Goal: Task Accomplishment & Management: Use online tool/utility

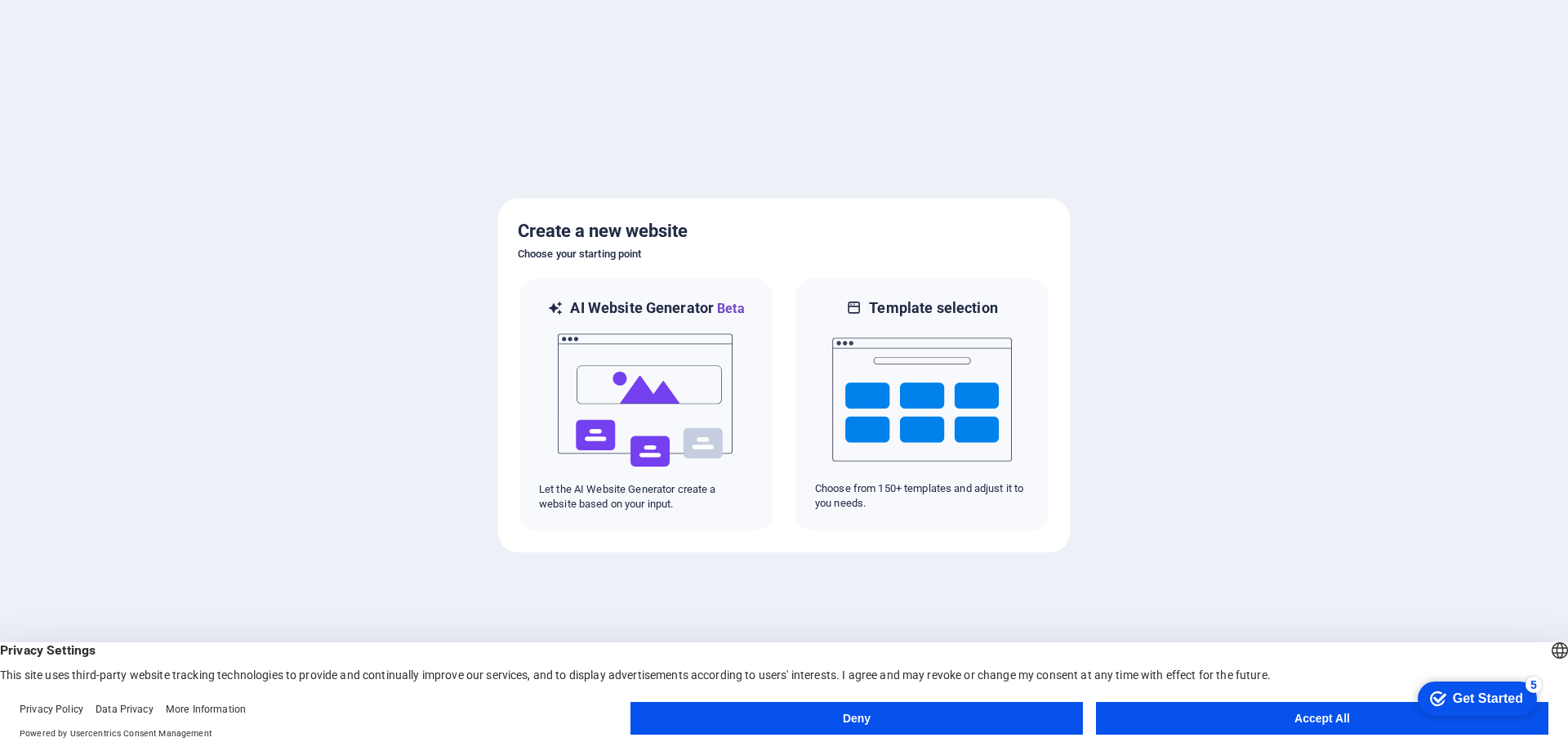
click at [1310, 722] on button "Accept All" at bounding box center [1322, 718] width 452 height 33
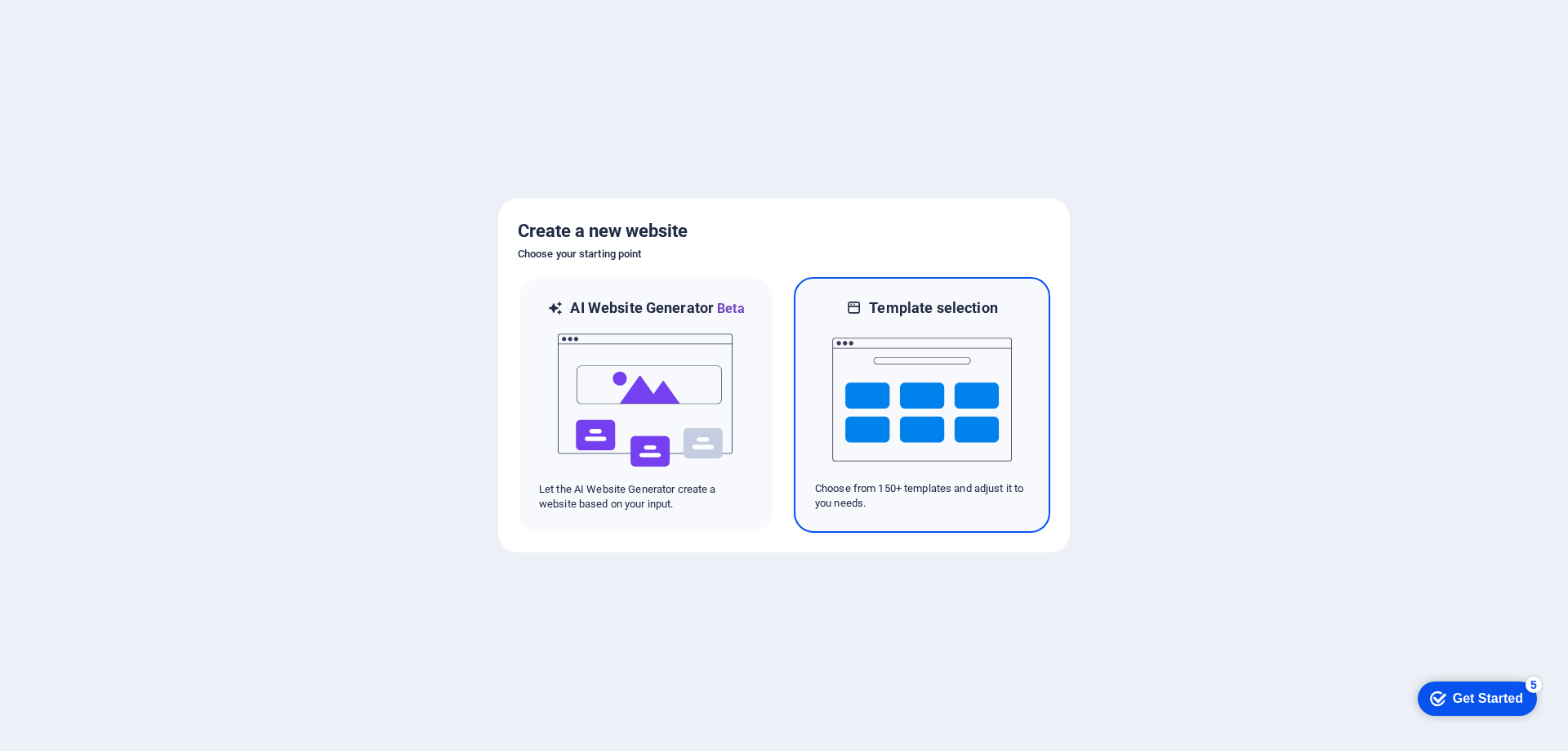
click at [936, 368] on img at bounding box center [922, 400] width 180 height 164
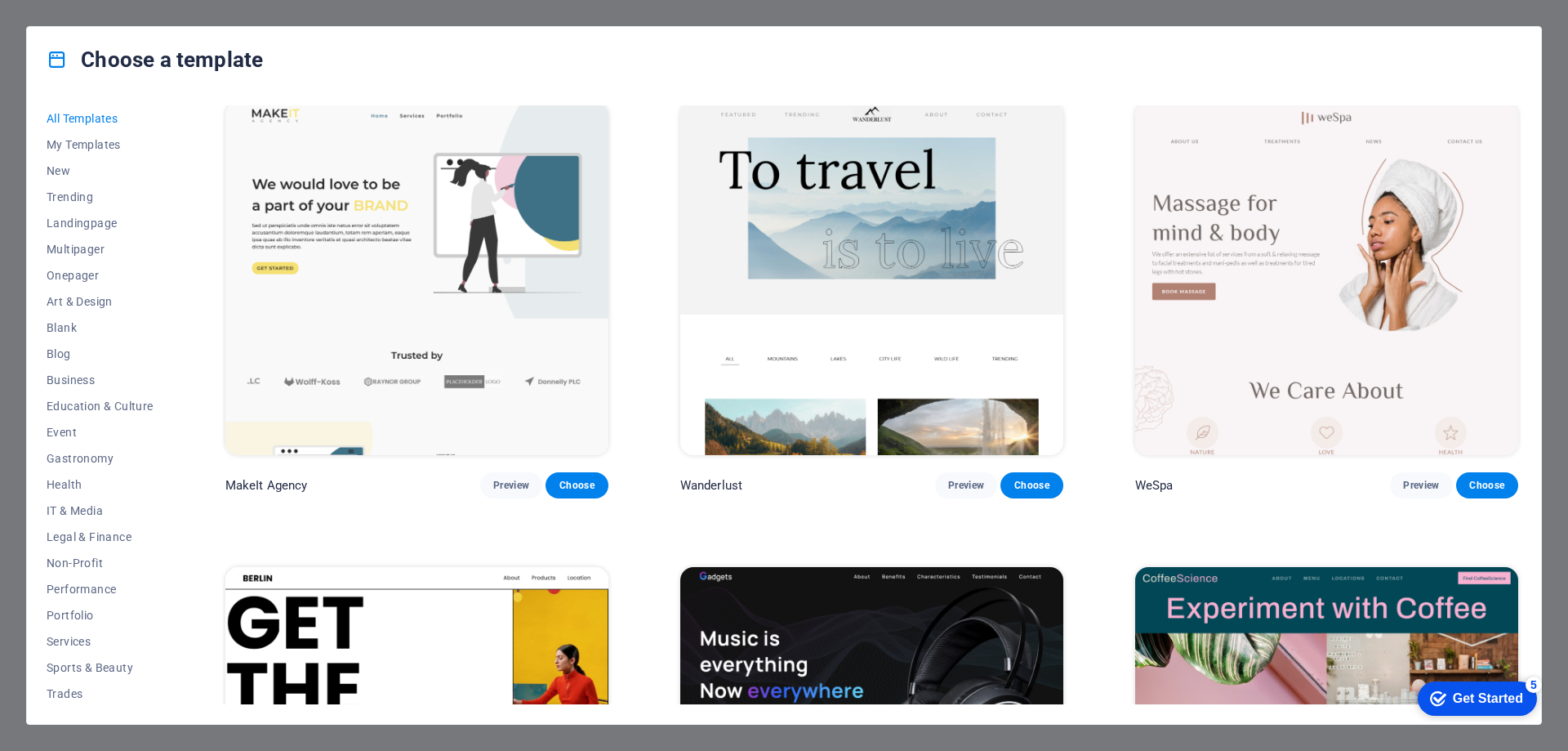
scroll to position [4167, 0]
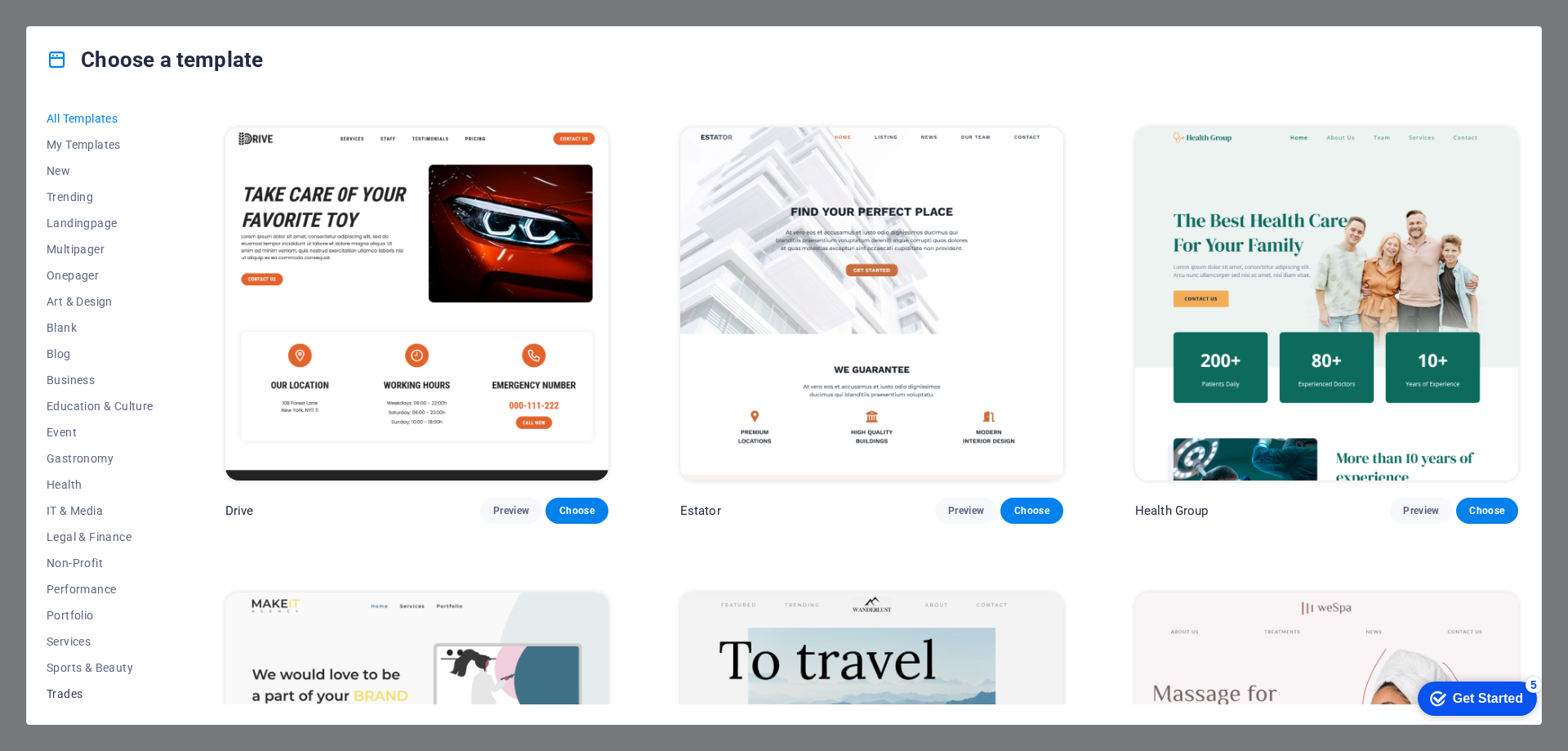
click at [57, 696] on span "Trades" at bounding box center [99, 693] width 107 height 13
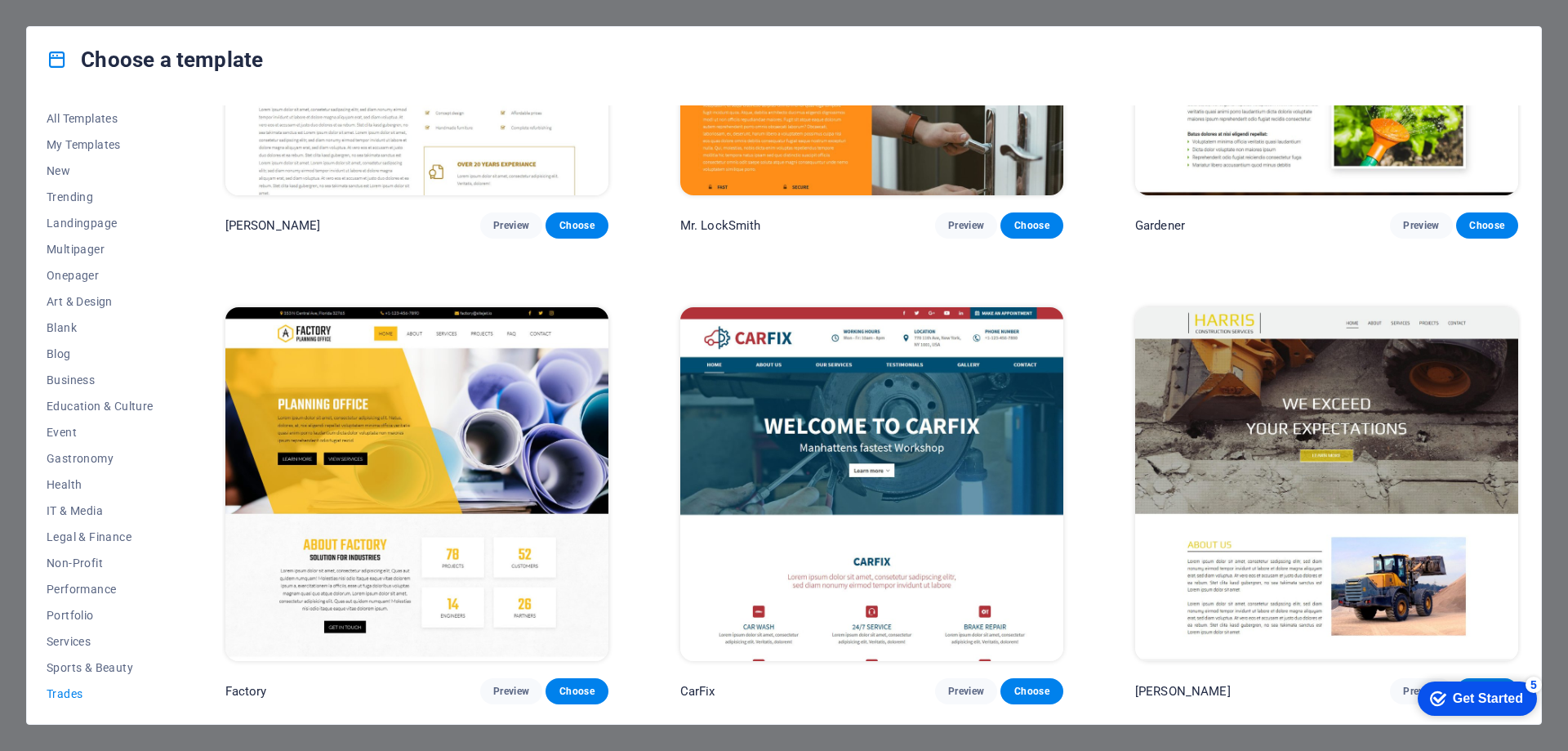
scroll to position [725, 0]
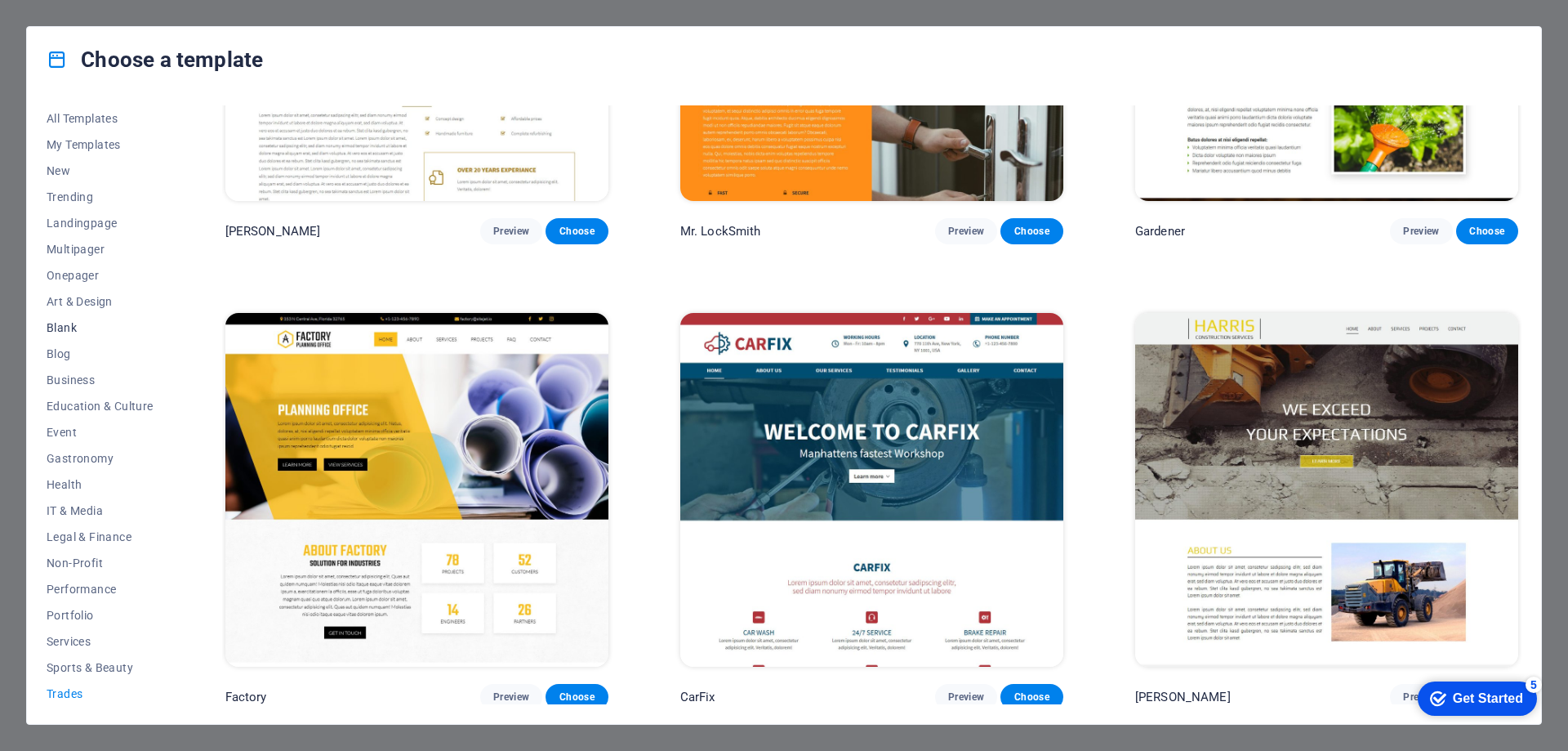
click at [64, 326] on span "Blank" at bounding box center [99, 327] width 107 height 13
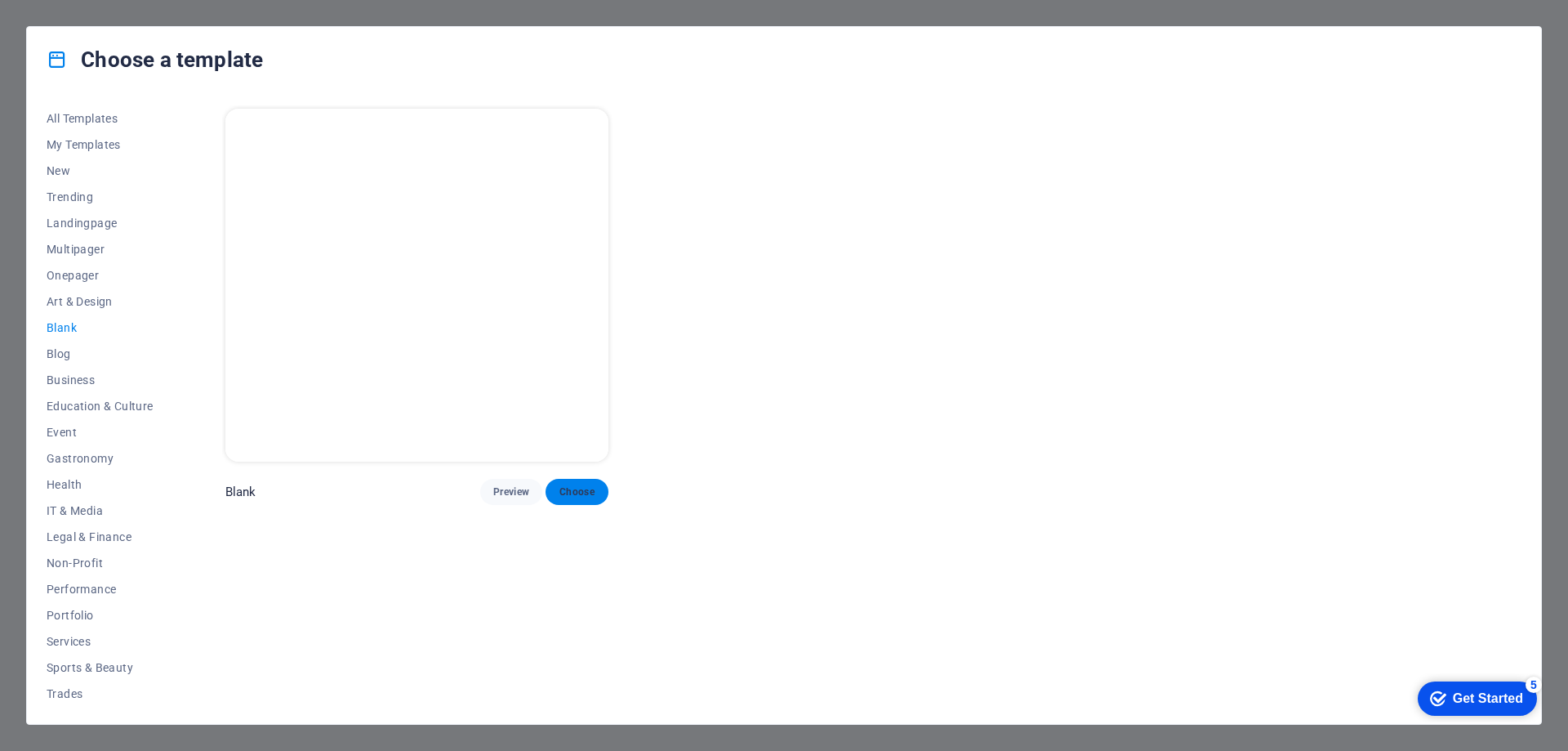
click at [574, 494] on span "Choose" at bounding box center [577, 491] width 36 height 13
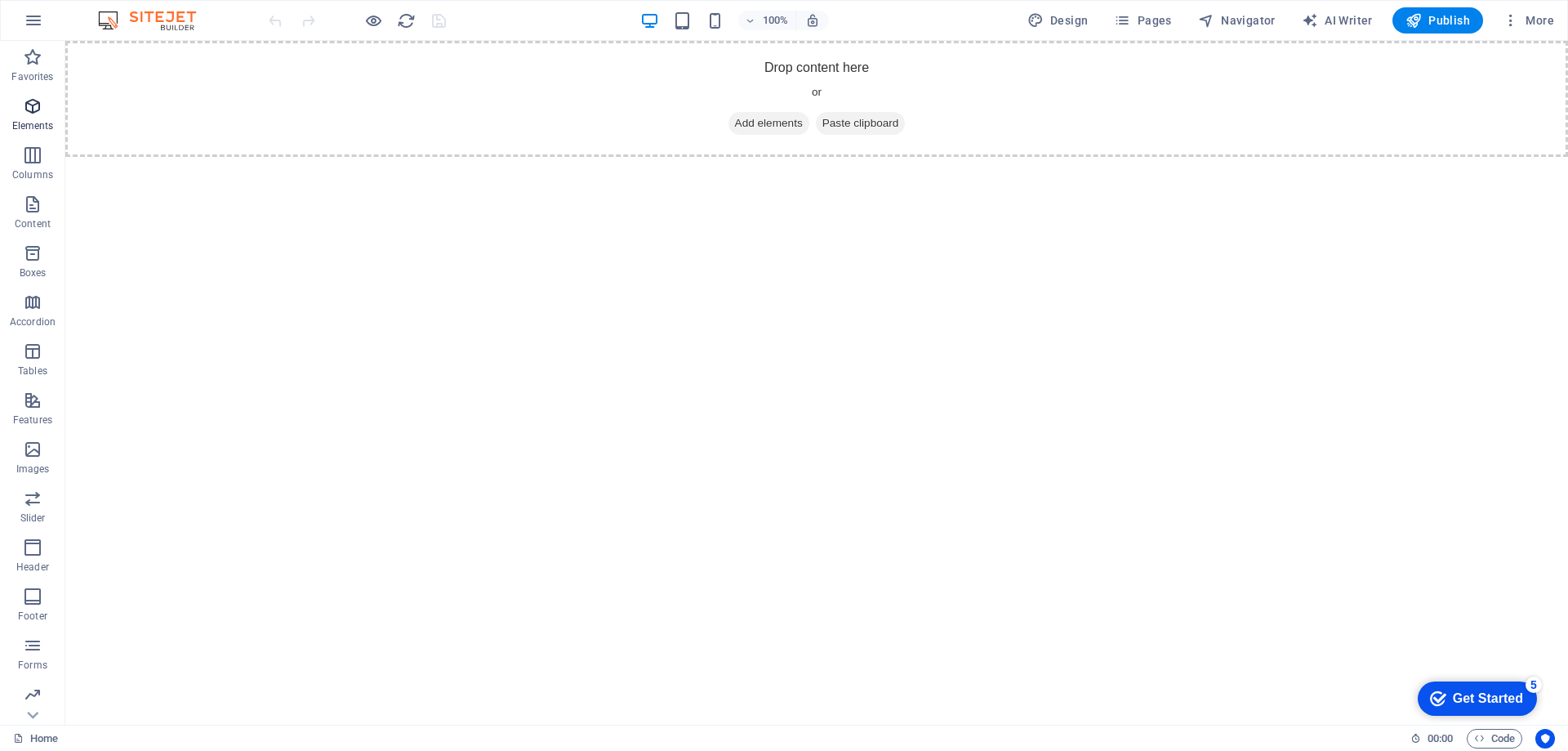
click at [33, 114] on icon "button" at bounding box center [33, 105] width 20 height 20
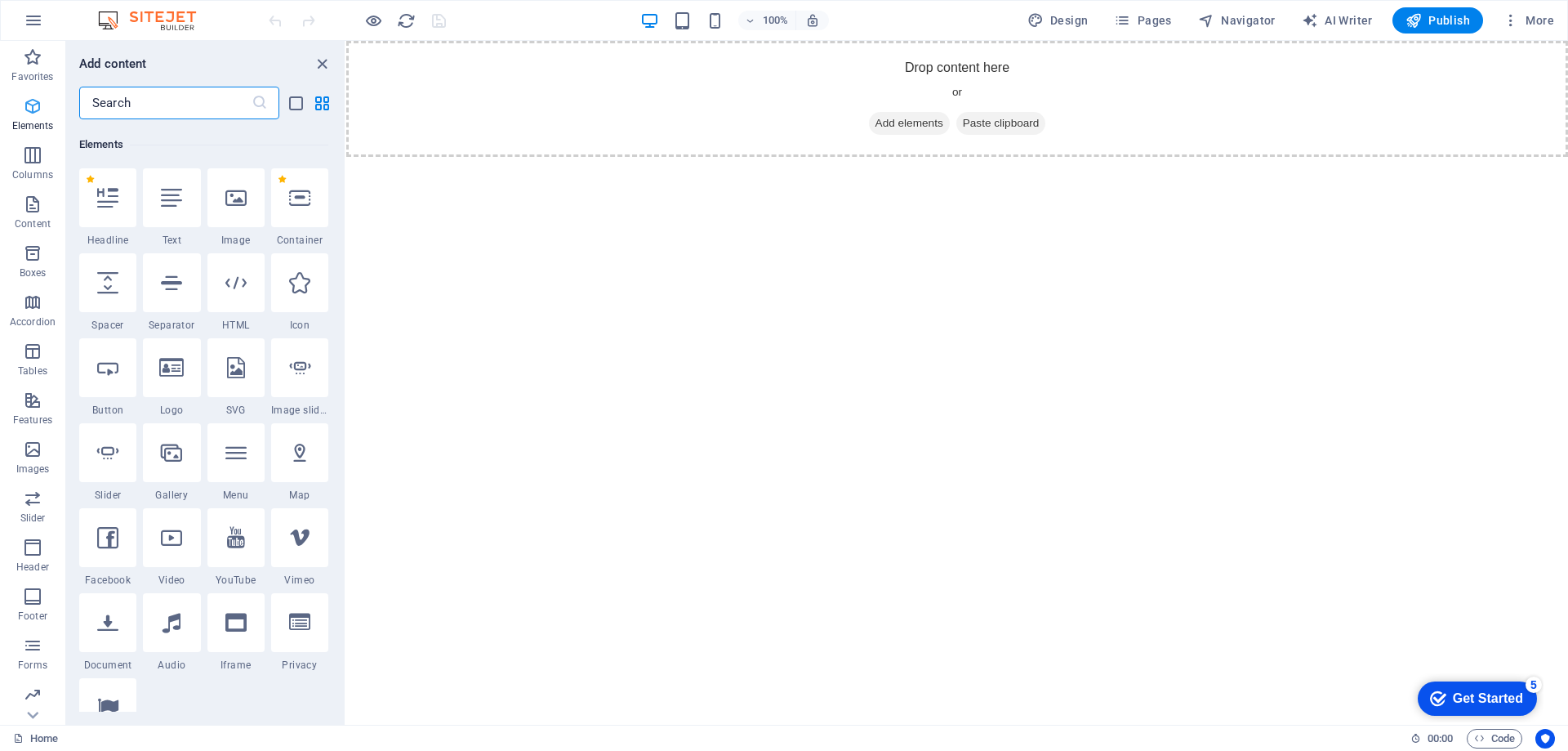
scroll to position [174, 0]
click at [118, 204] on icon at bounding box center [107, 195] width 21 height 21
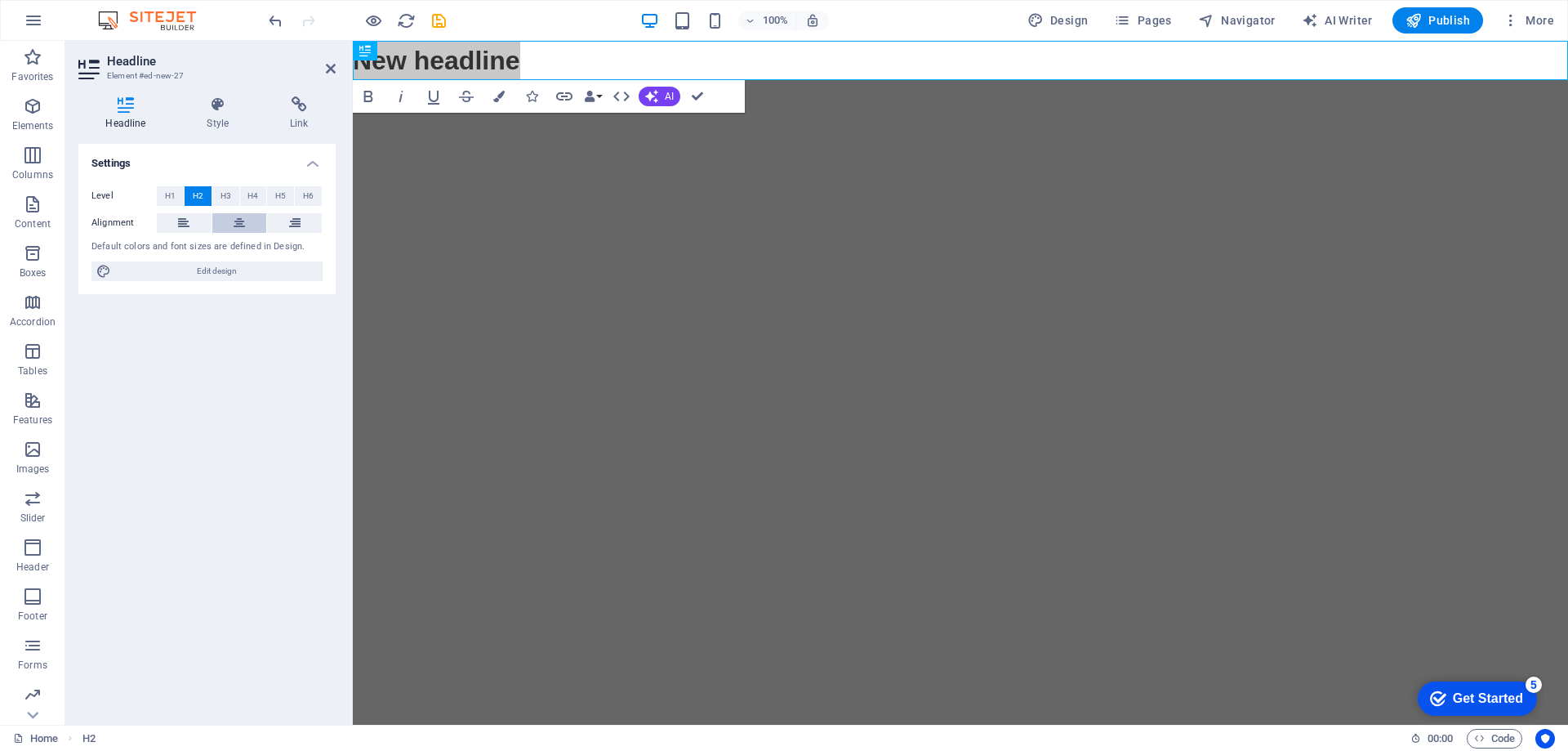
click at [228, 223] on button at bounding box center [240, 223] width 55 height 20
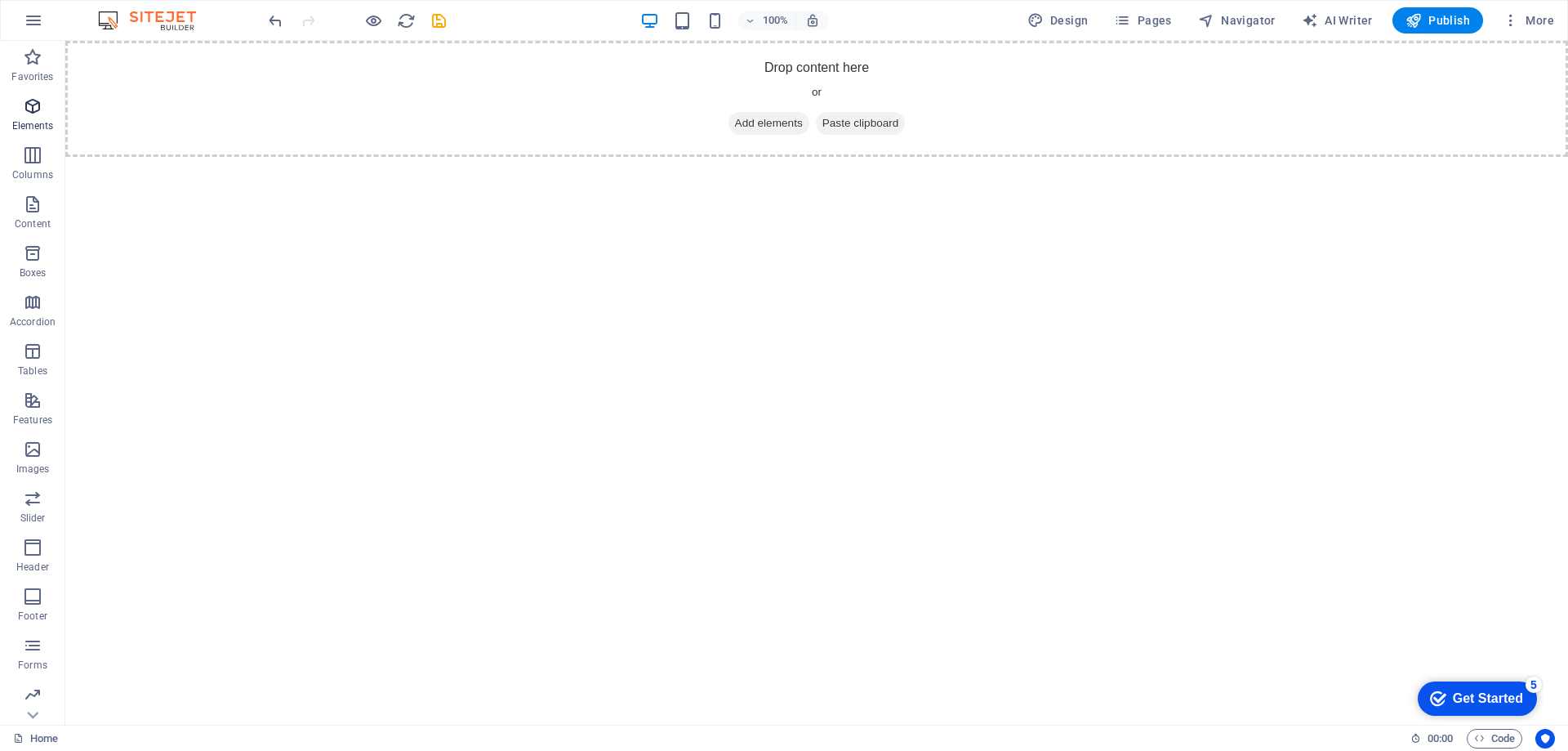
drag, startPoint x: 33, startPoint y: 110, endPoint x: 51, endPoint y: 113, distance: 18.2
click at [33, 110] on icon "button" at bounding box center [33, 105] width 20 height 20
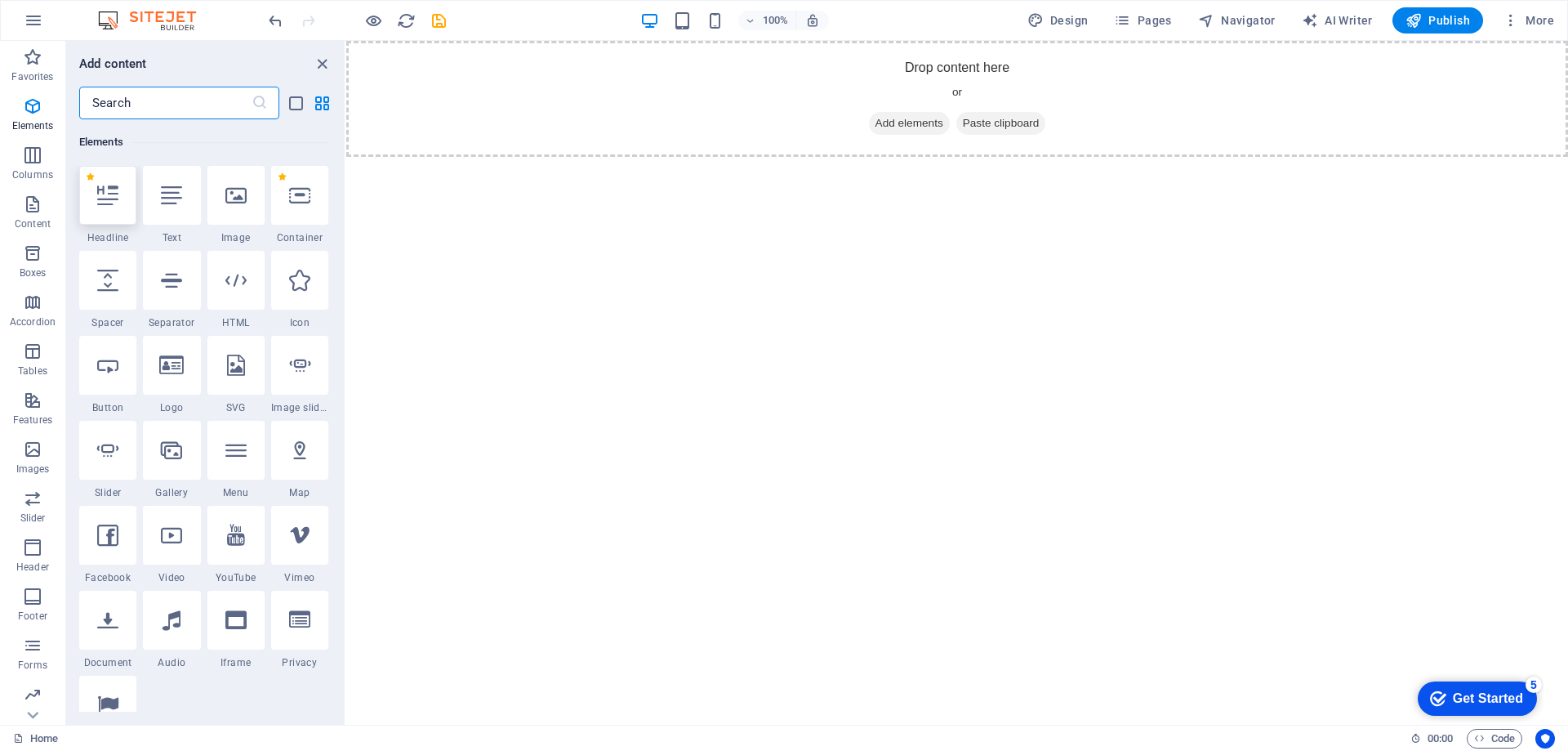
click at [107, 213] on div at bounding box center [107, 195] width 57 height 59
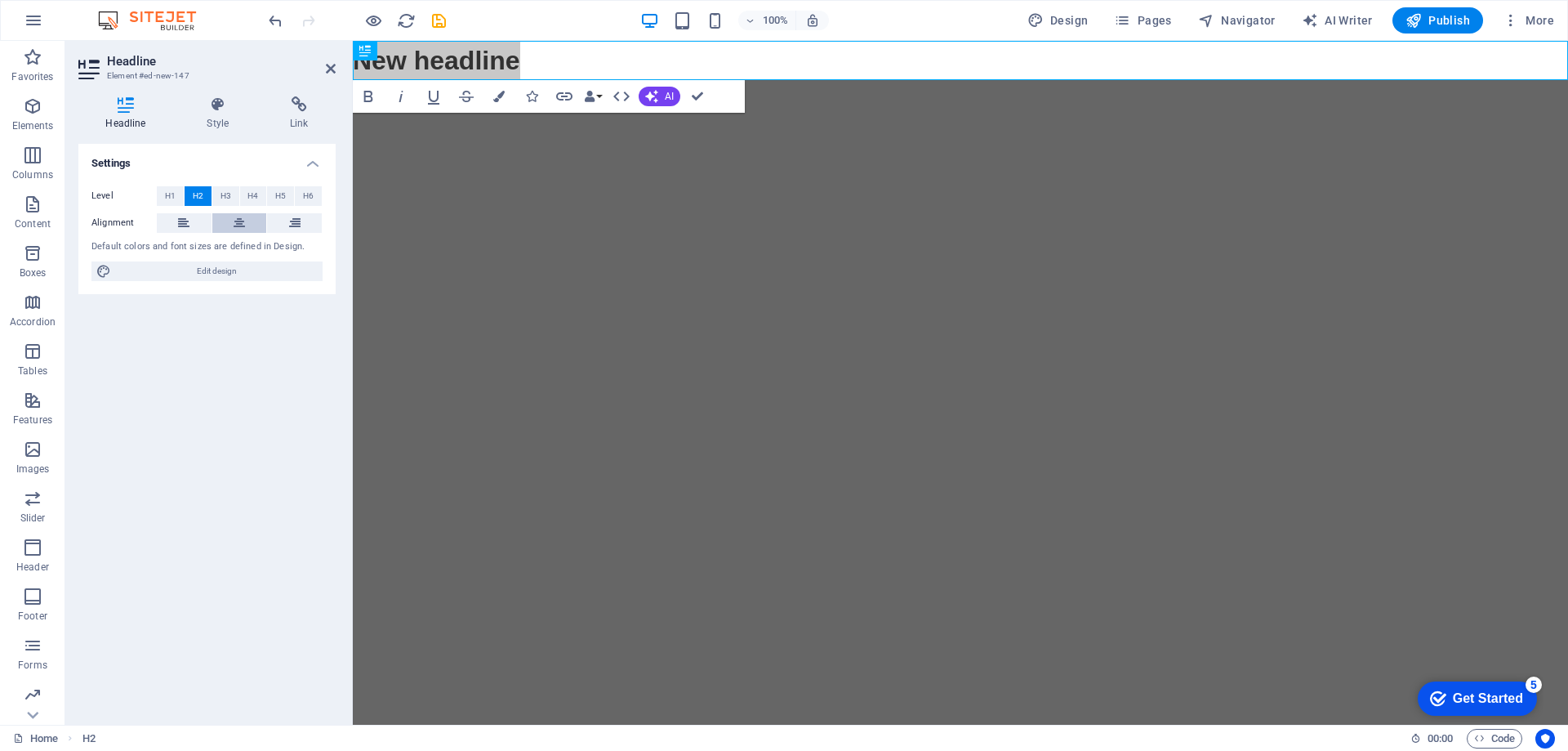
click at [234, 220] on icon at bounding box center [239, 223] width 11 height 20
click at [898, 80] on html "Skip to main content New headline" at bounding box center [961, 61] width 1215 height 39
click at [940, 66] on h2 "New headline" at bounding box center [961, 61] width 1215 height 39
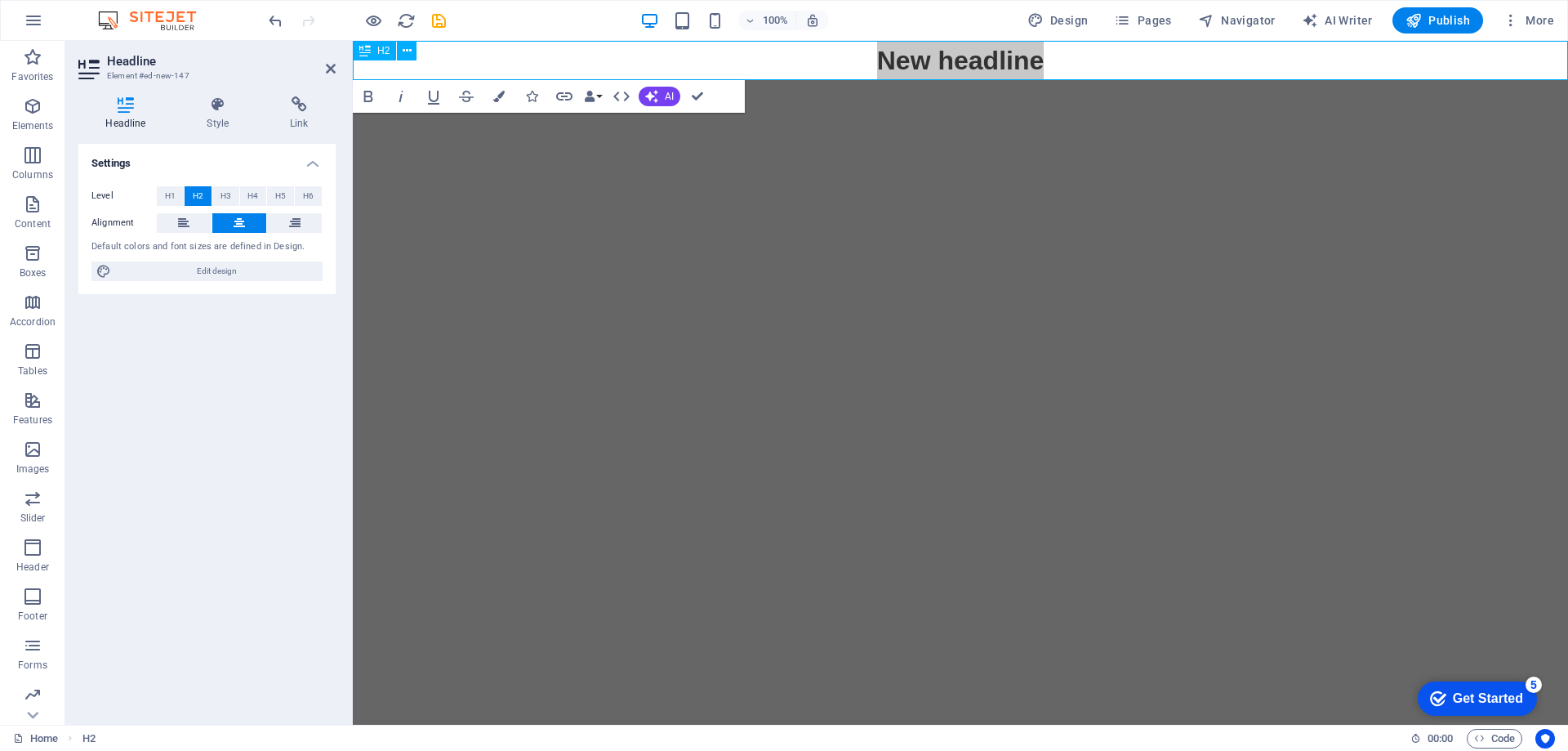
drag, startPoint x: 1070, startPoint y: 57, endPoint x: 841, endPoint y: 58, distance: 229.0
click at [841, 58] on h2 "New headline" at bounding box center [961, 61] width 1215 height 39
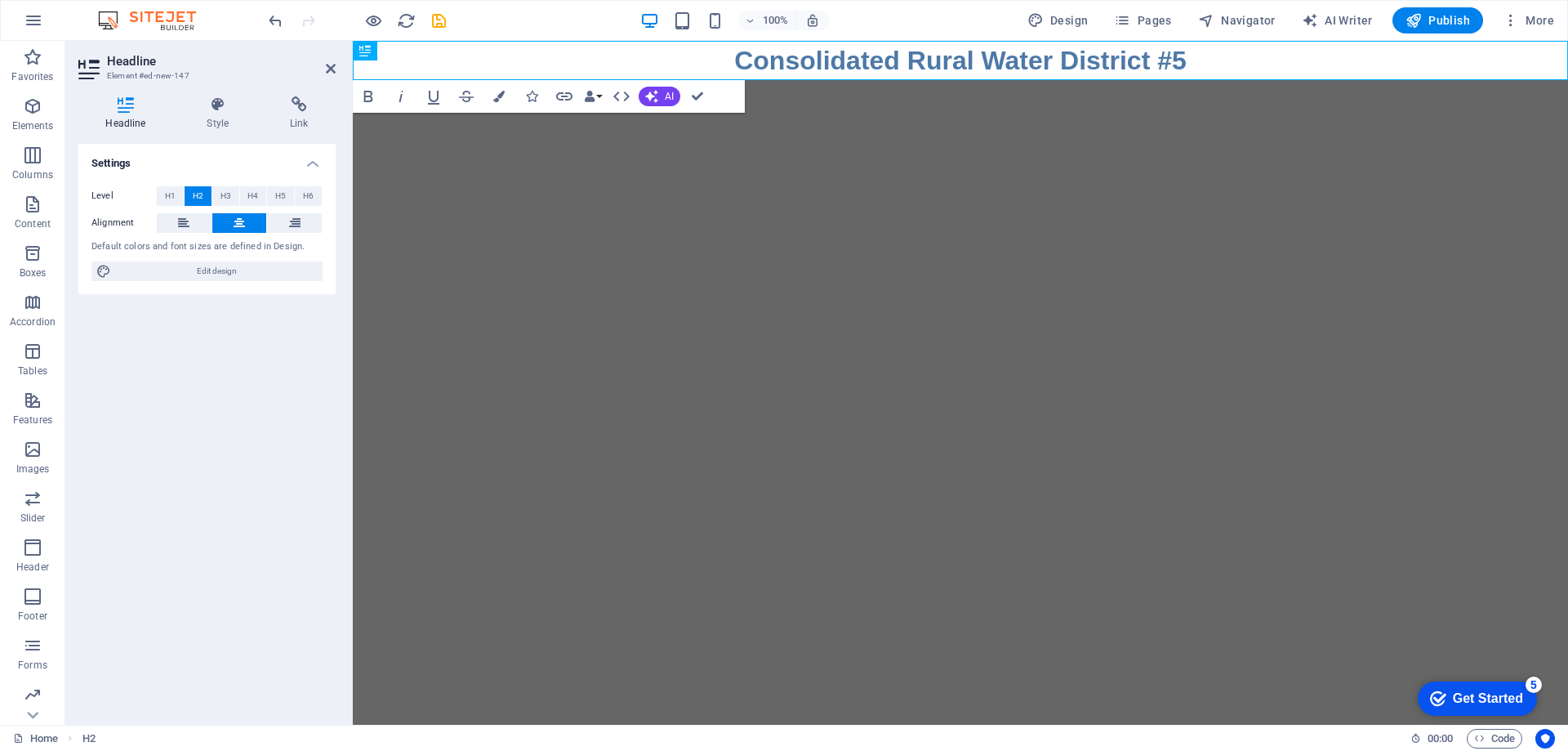
click at [907, 80] on html "Skip to main content Consolidated Rural Water District #5" at bounding box center [961, 61] width 1215 height 39
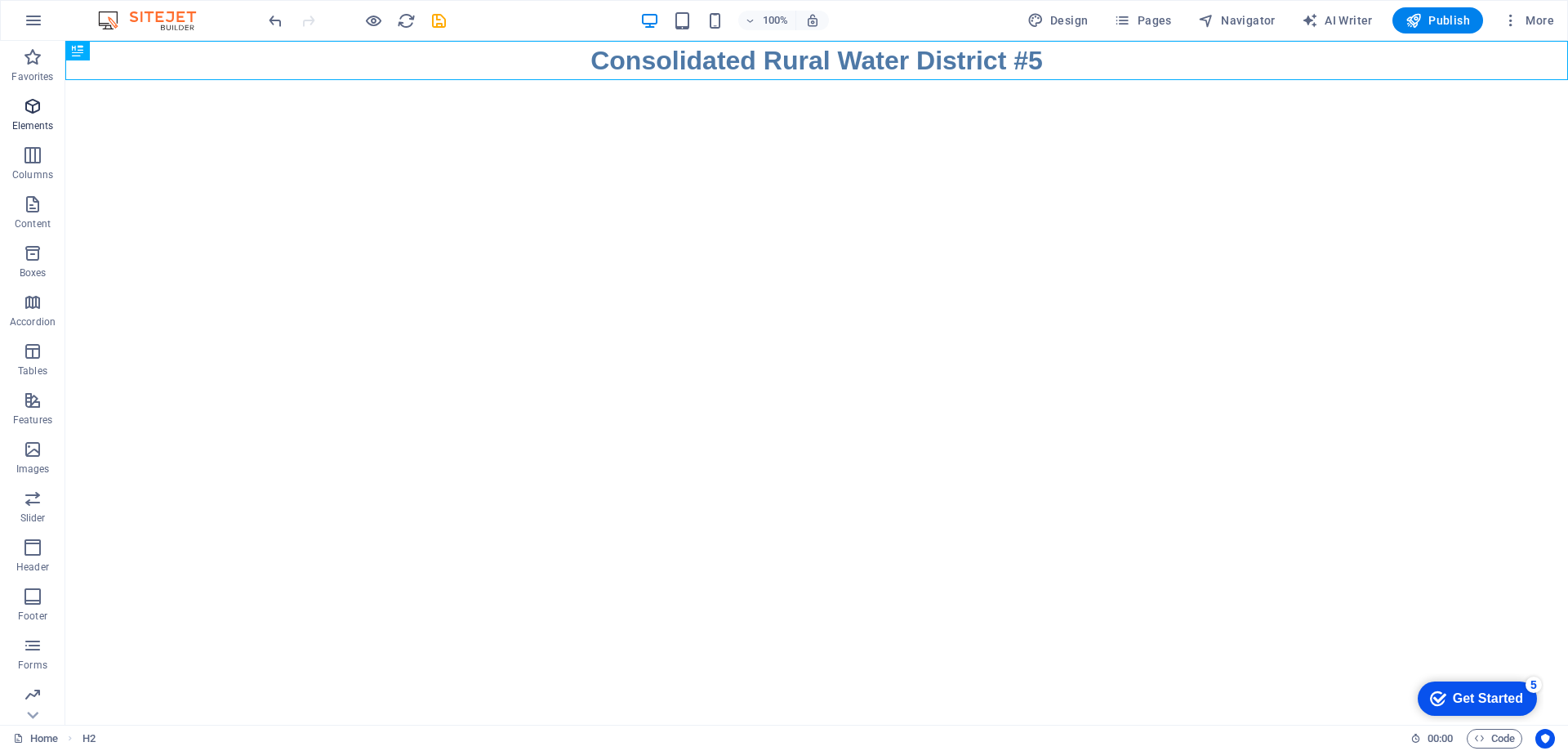
click at [31, 110] on icon "button" at bounding box center [33, 105] width 20 height 20
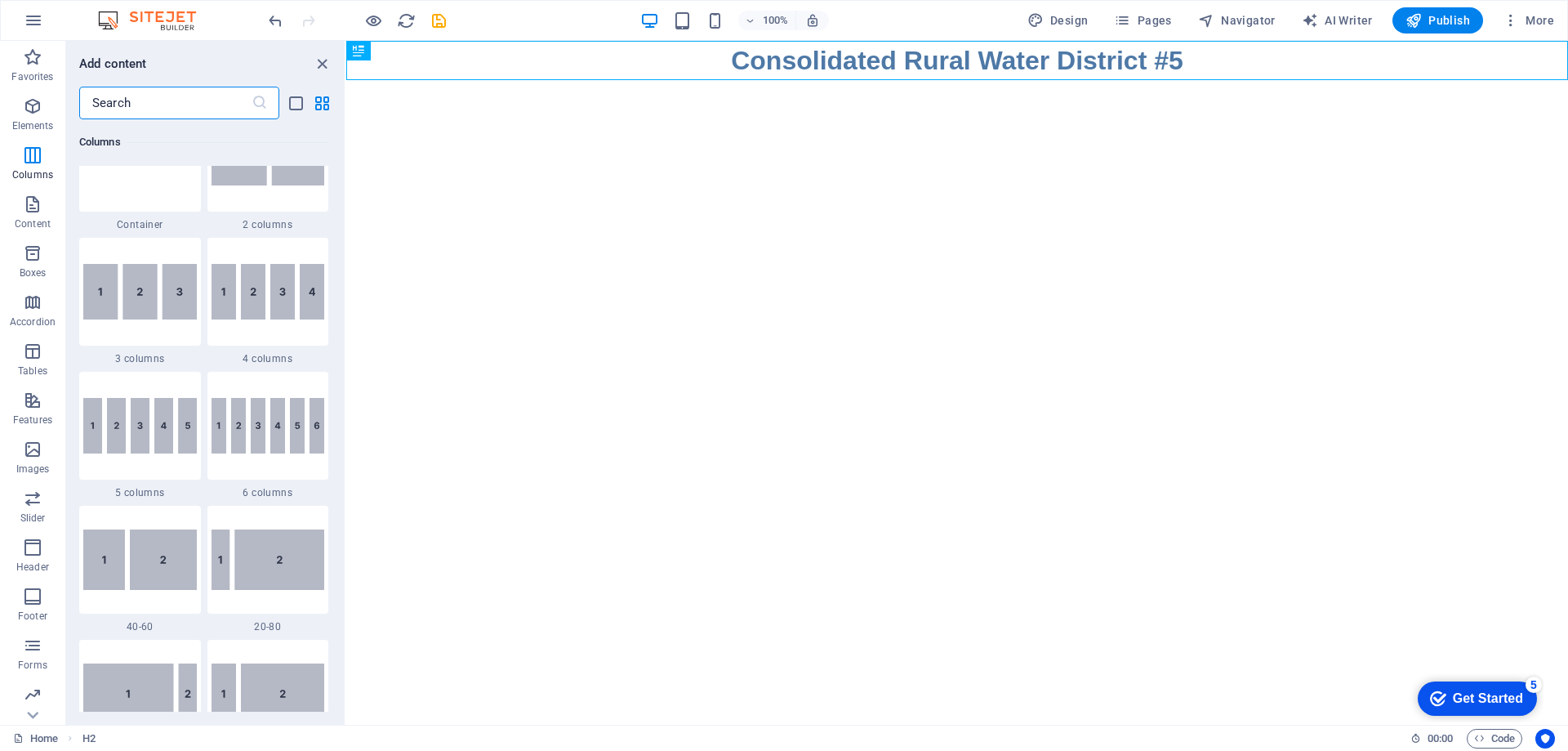
scroll to position [827, 0]
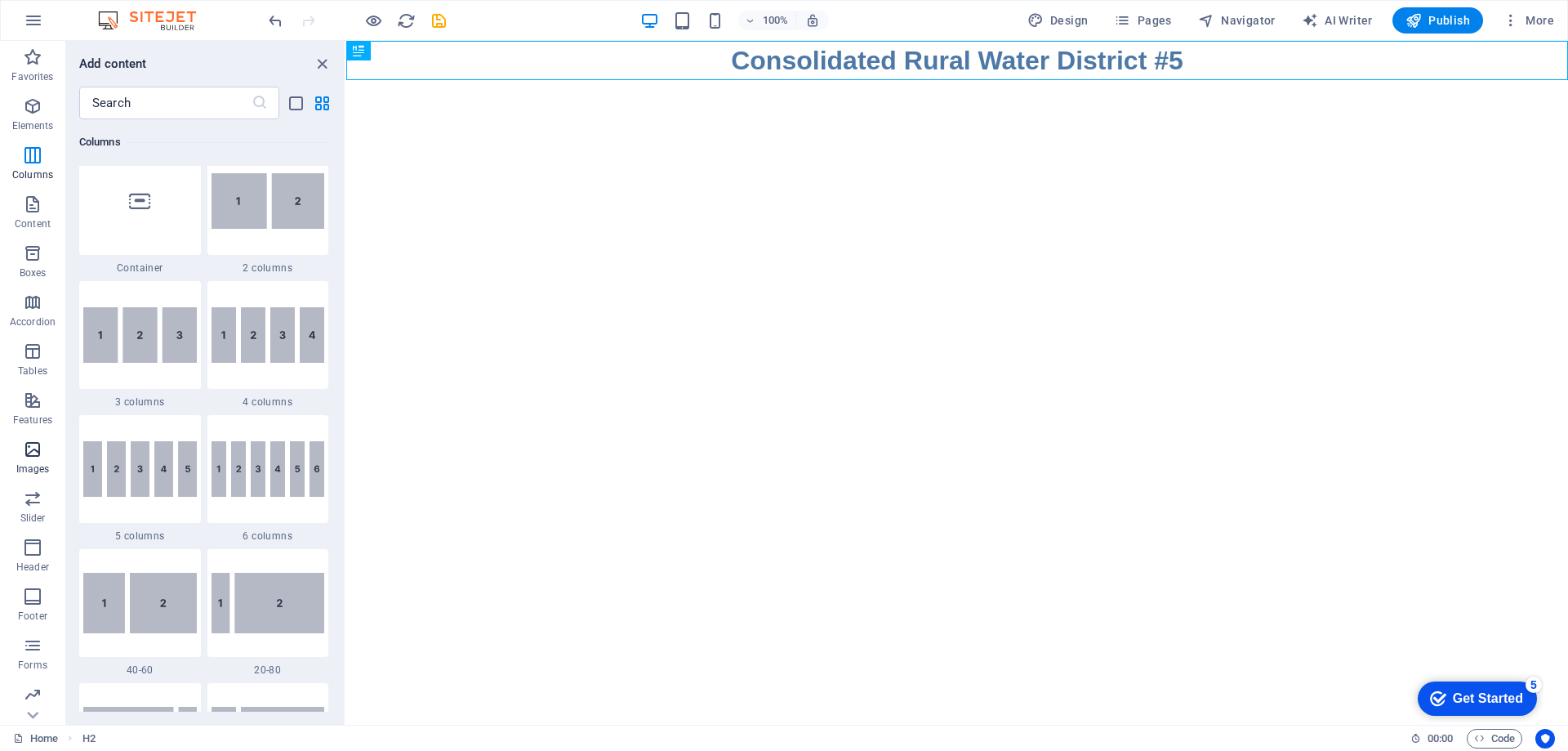
click at [24, 461] on span "Images" at bounding box center [33, 460] width 65 height 39
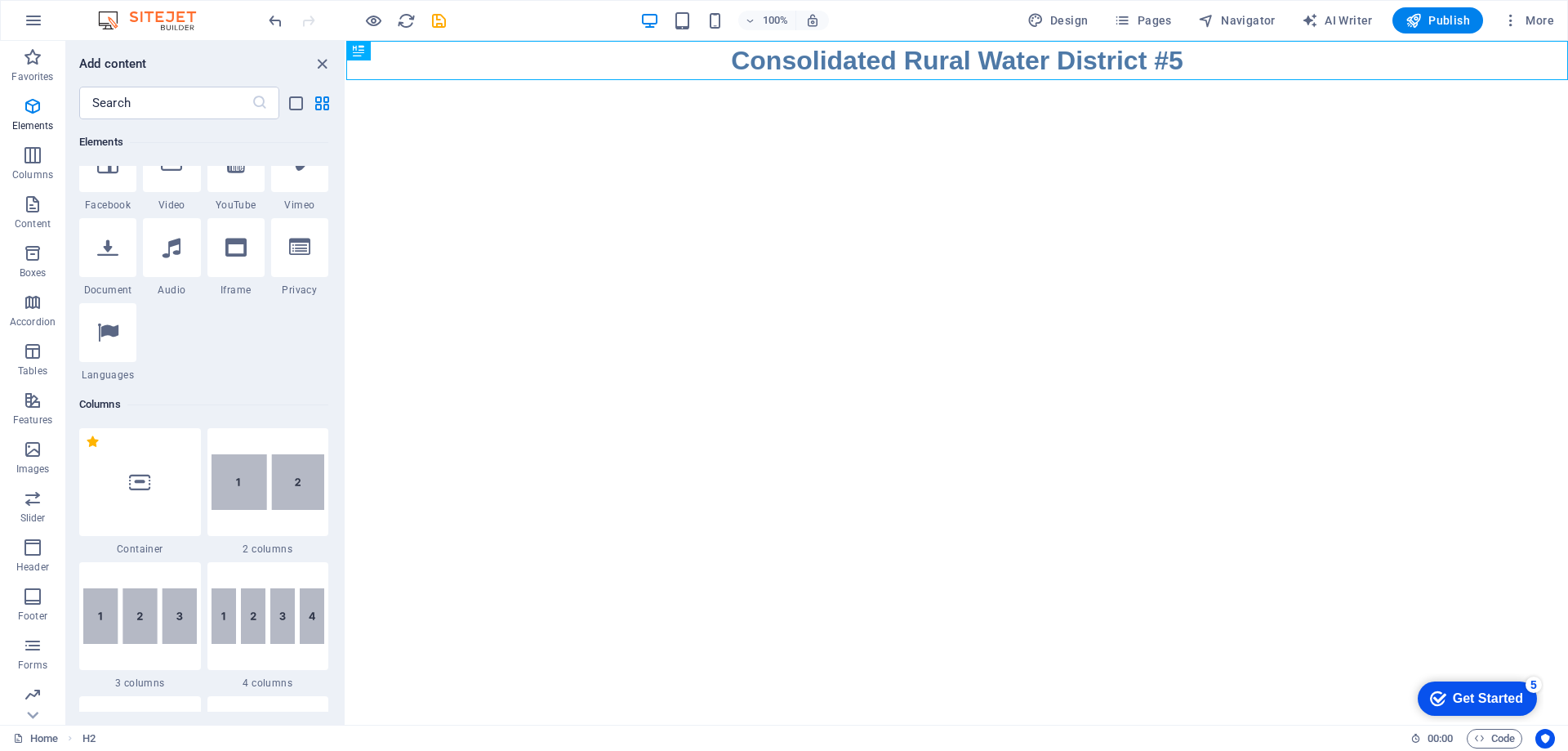
scroll to position [523, 0]
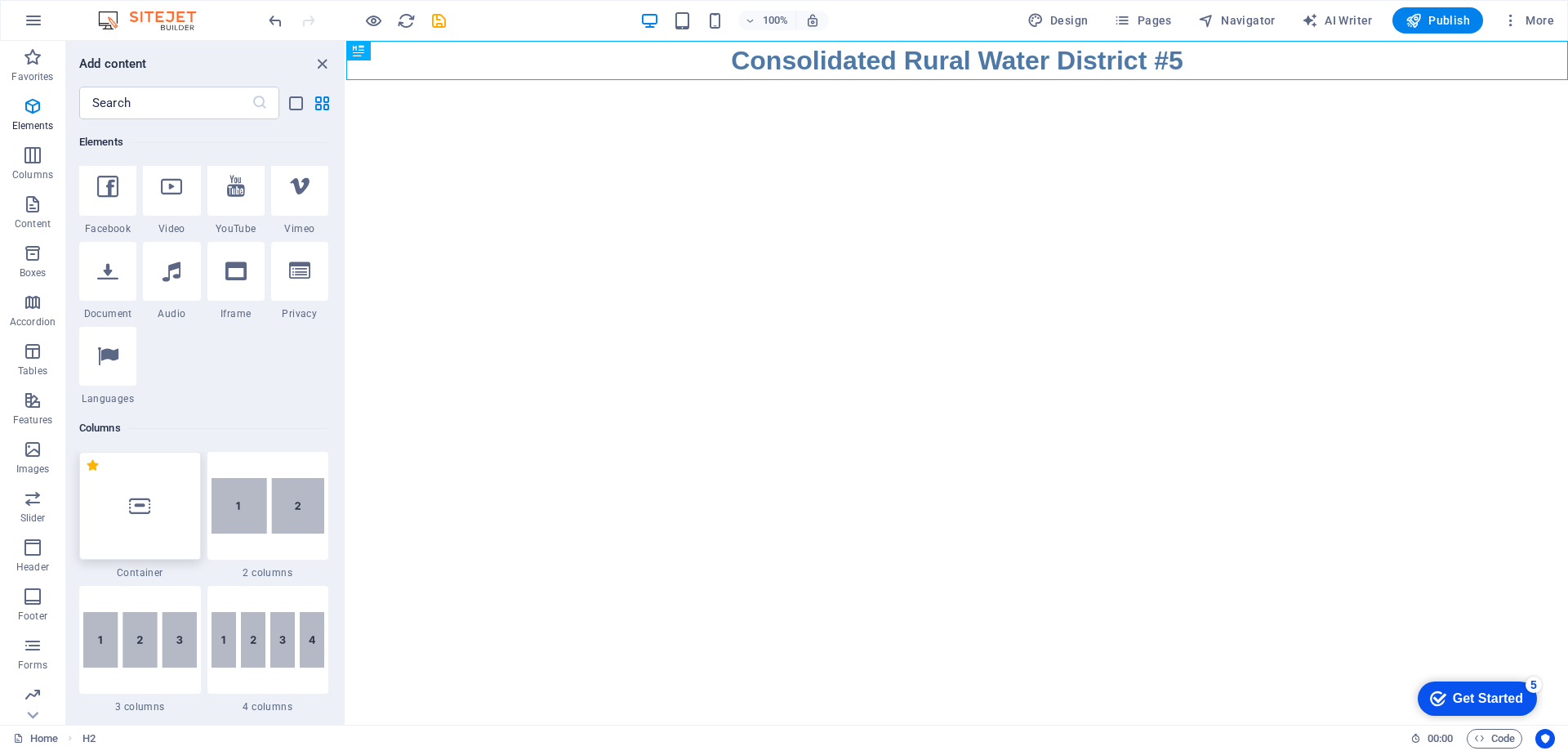
drag, startPoint x: 148, startPoint y: 516, endPoint x: 15, endPoint y: 470, distance: 140.7
click at [148, 516] on div at bounding box center [140, 506] width 122 height 108
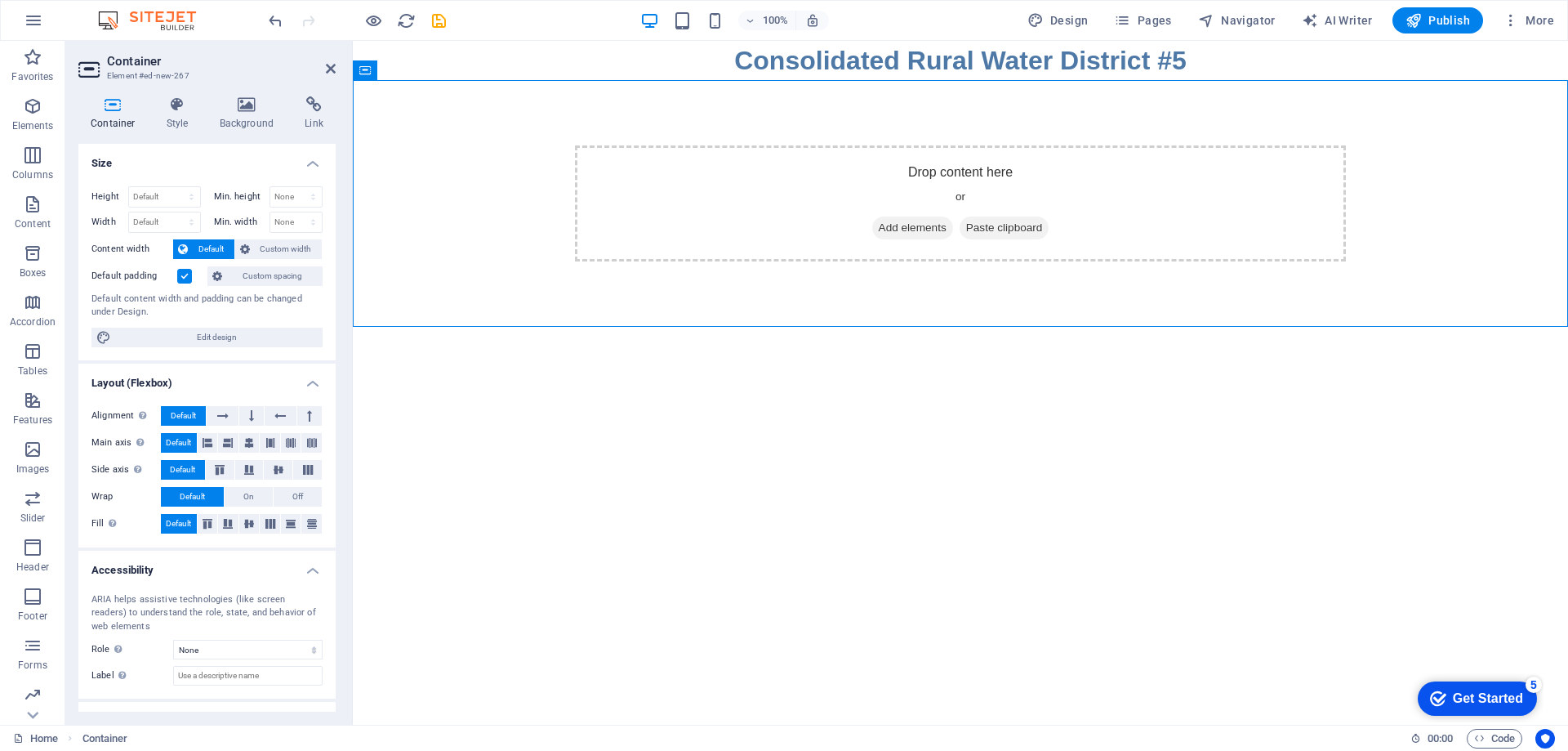
drag, startPoint x: 915, startPoint y: 260, endPoint x: 917, endPoint y: 294, distance: 34.1
click at [917, 294] on div "Drop content here or Add elements Paste clipboard" at bounding box center [961, 203] width 1215 height 247
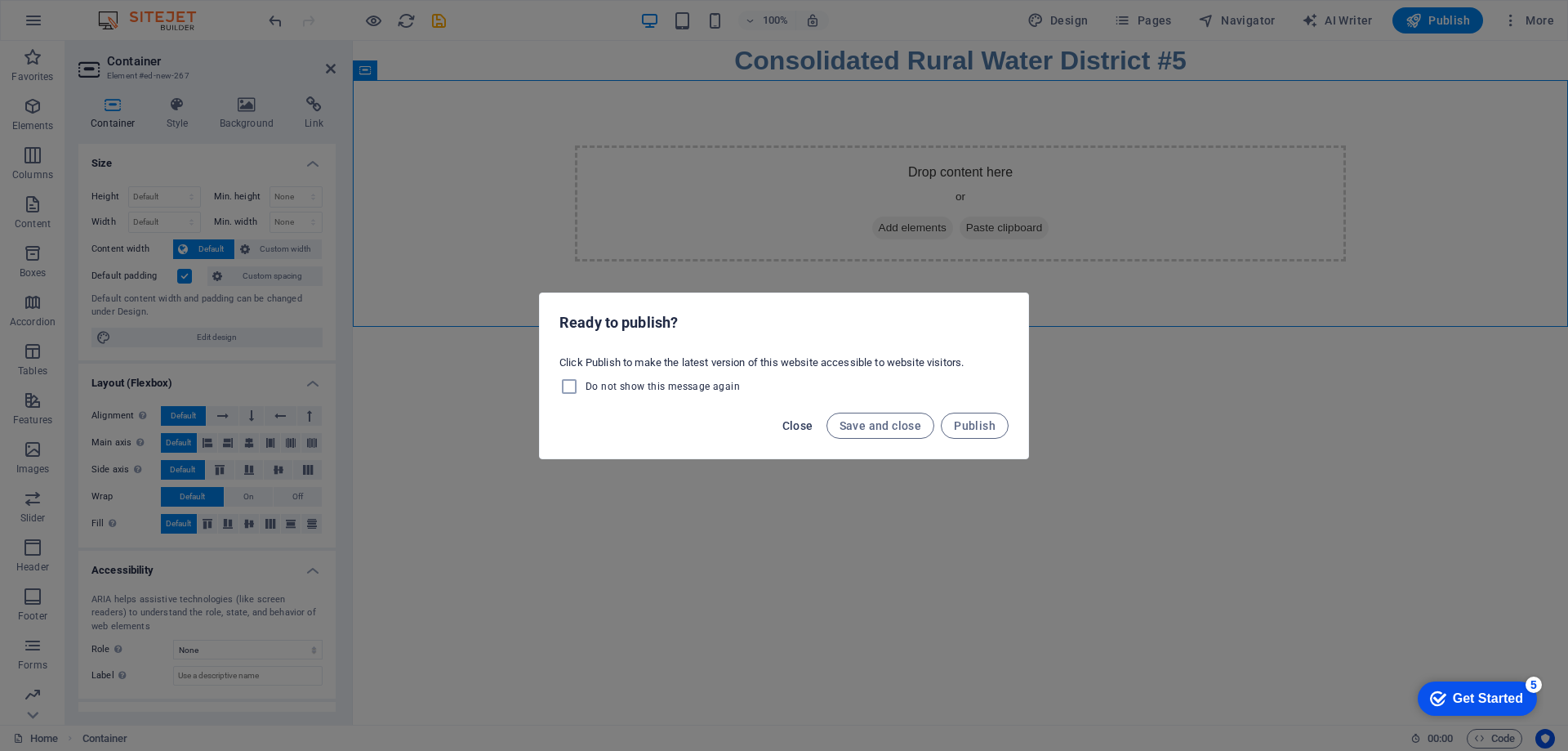
click at [787, 426] on span "Close" at bounding box center [798, 425] width 31 height 13
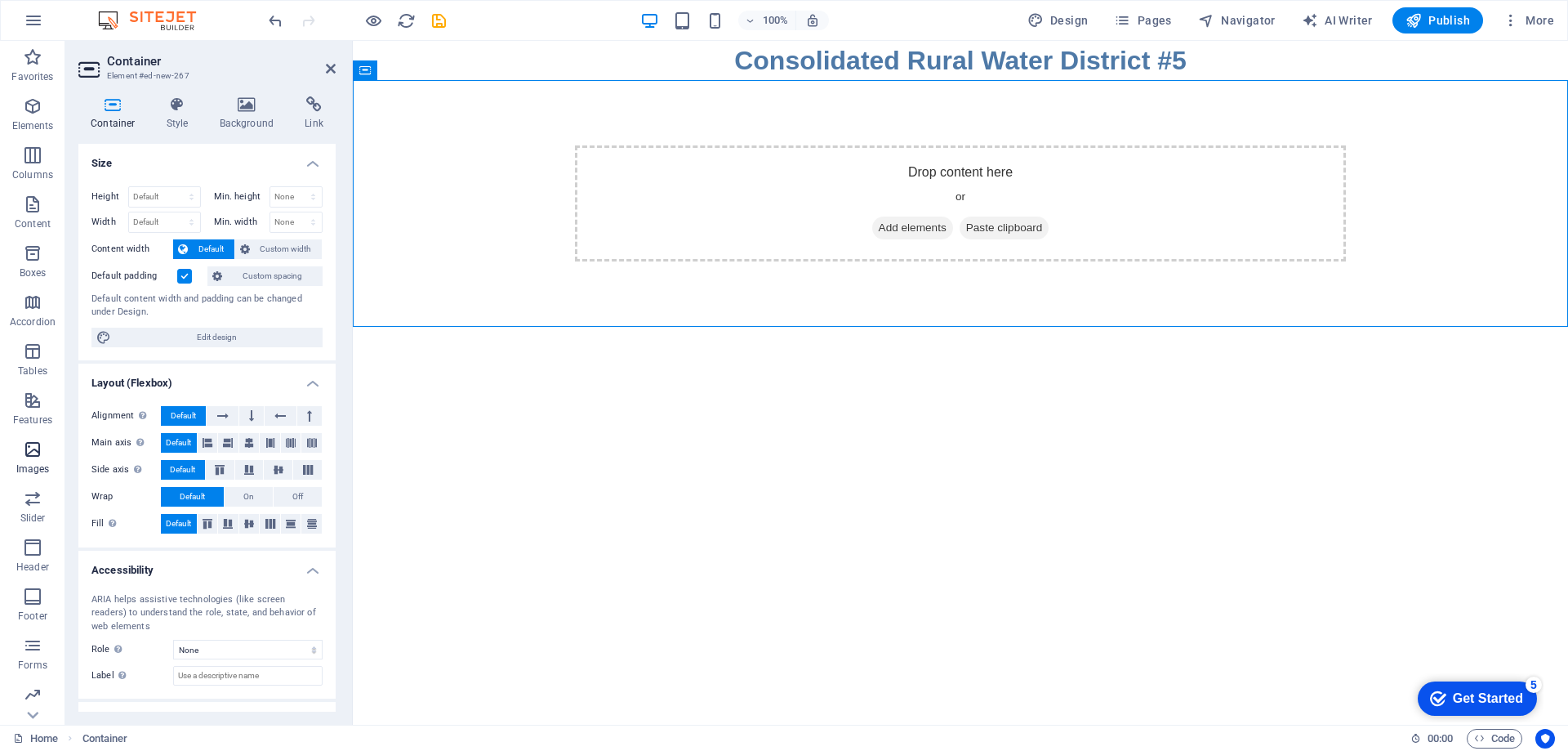
click at [27, 452] on icon "button" at bounding box center [33, 449] width 20 height 20
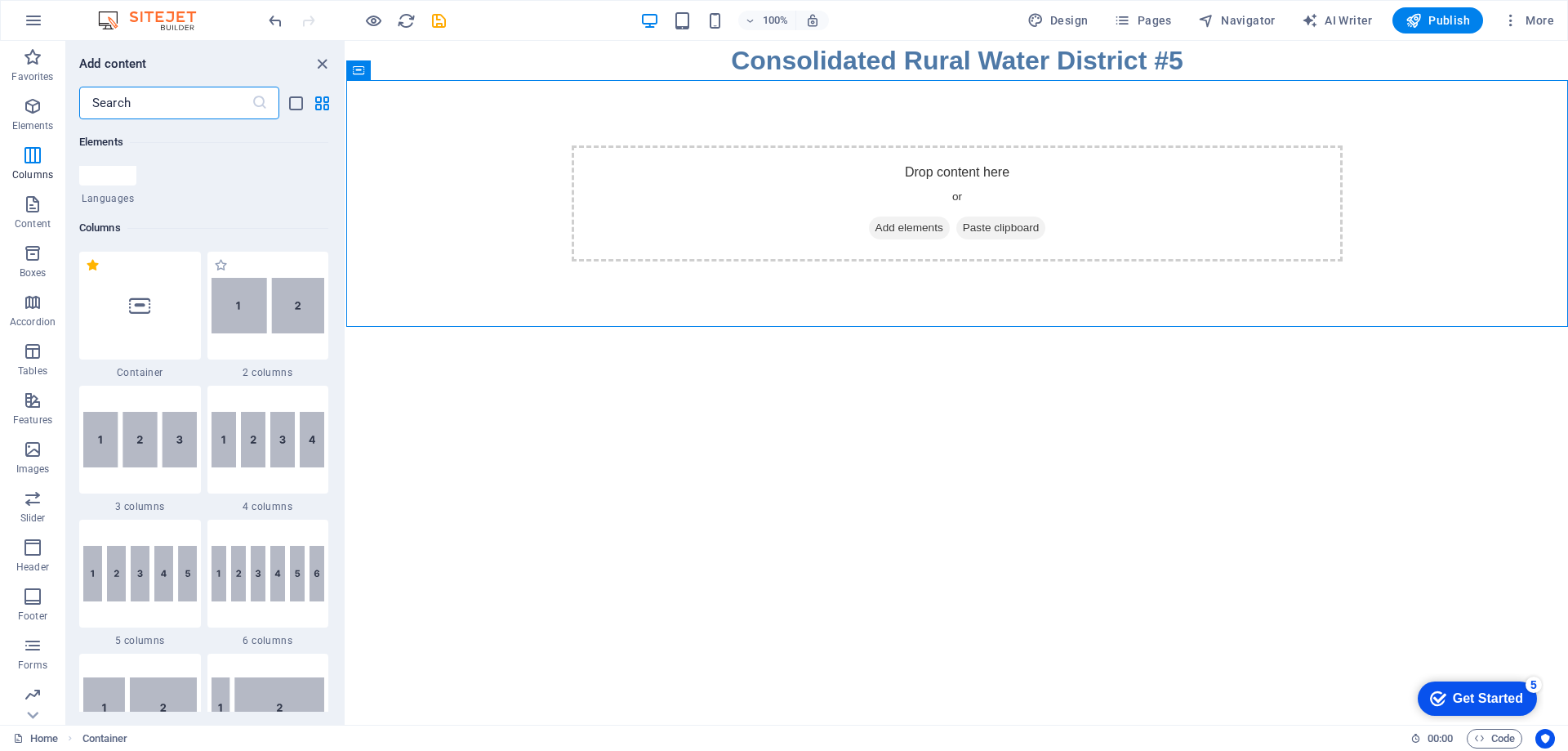
scroll to position [686, 0]
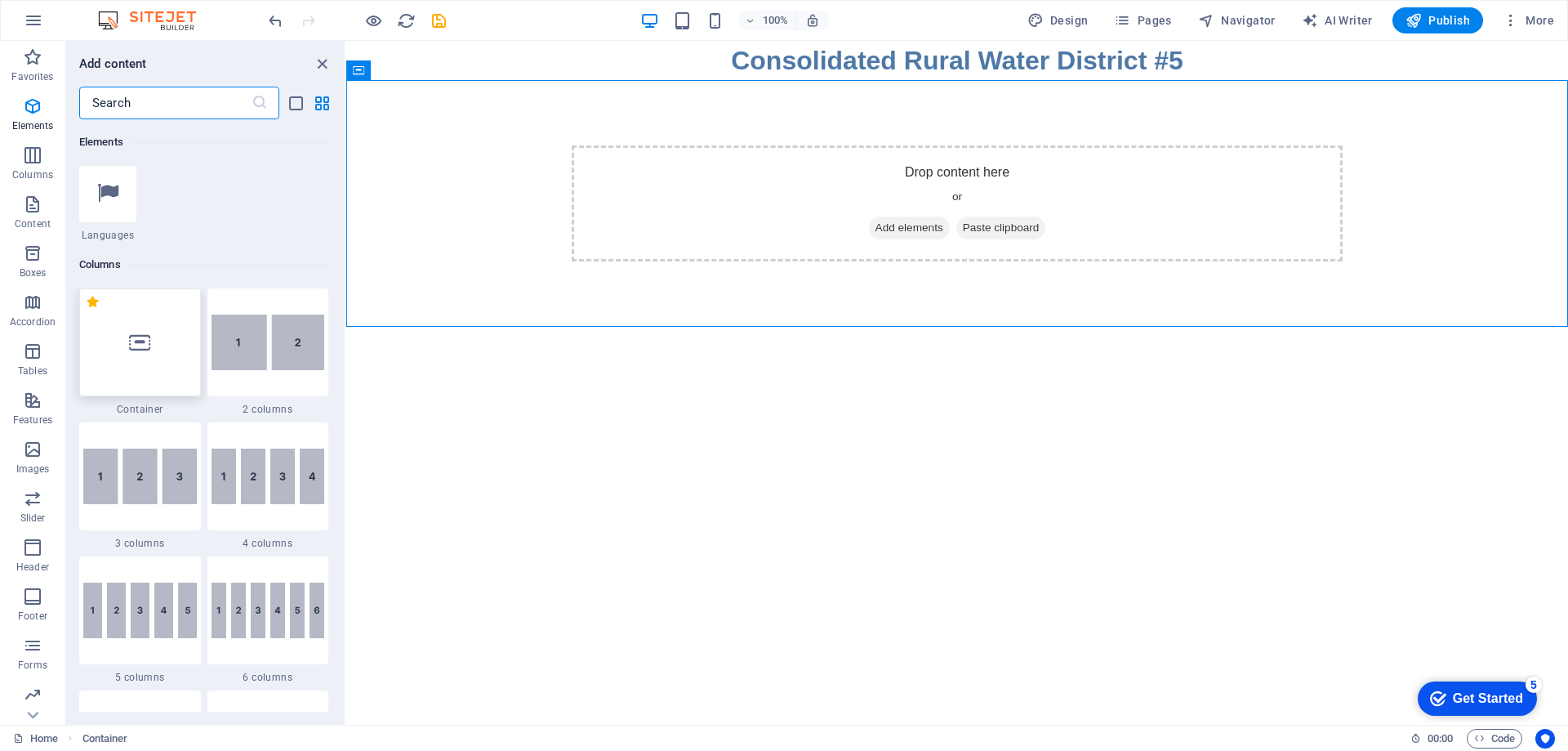
click at [141, 344] on icon at bounding box center [140, 342] width 21 height 21
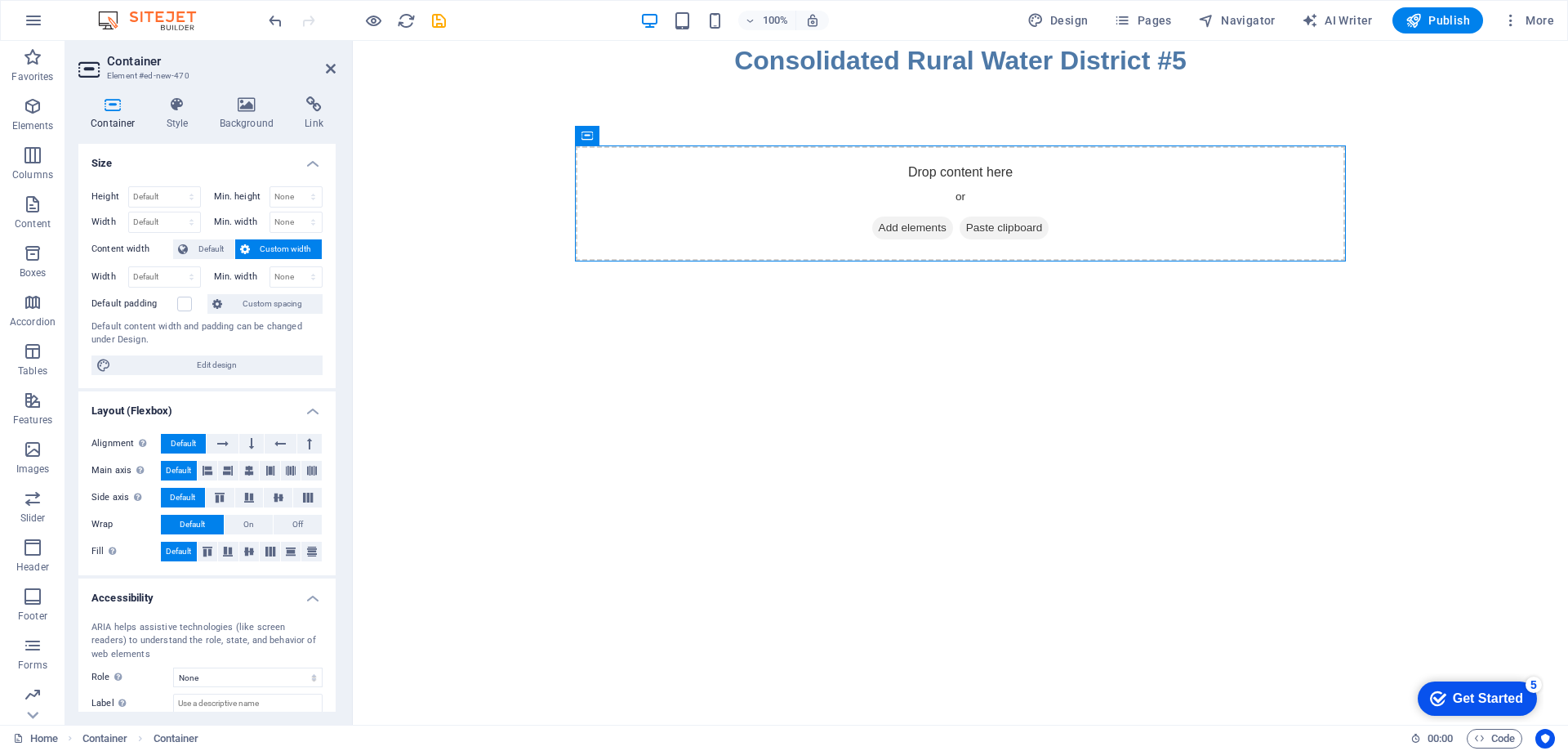
drag, startPoint x: 968, startPoint y: 182, endPoint x: 615, endPoint y: 145, distance: 354.9
click at [1344, 18] on span "AI Writer" at bounding box center [1337, 20] width 71 height 16
select select "English"
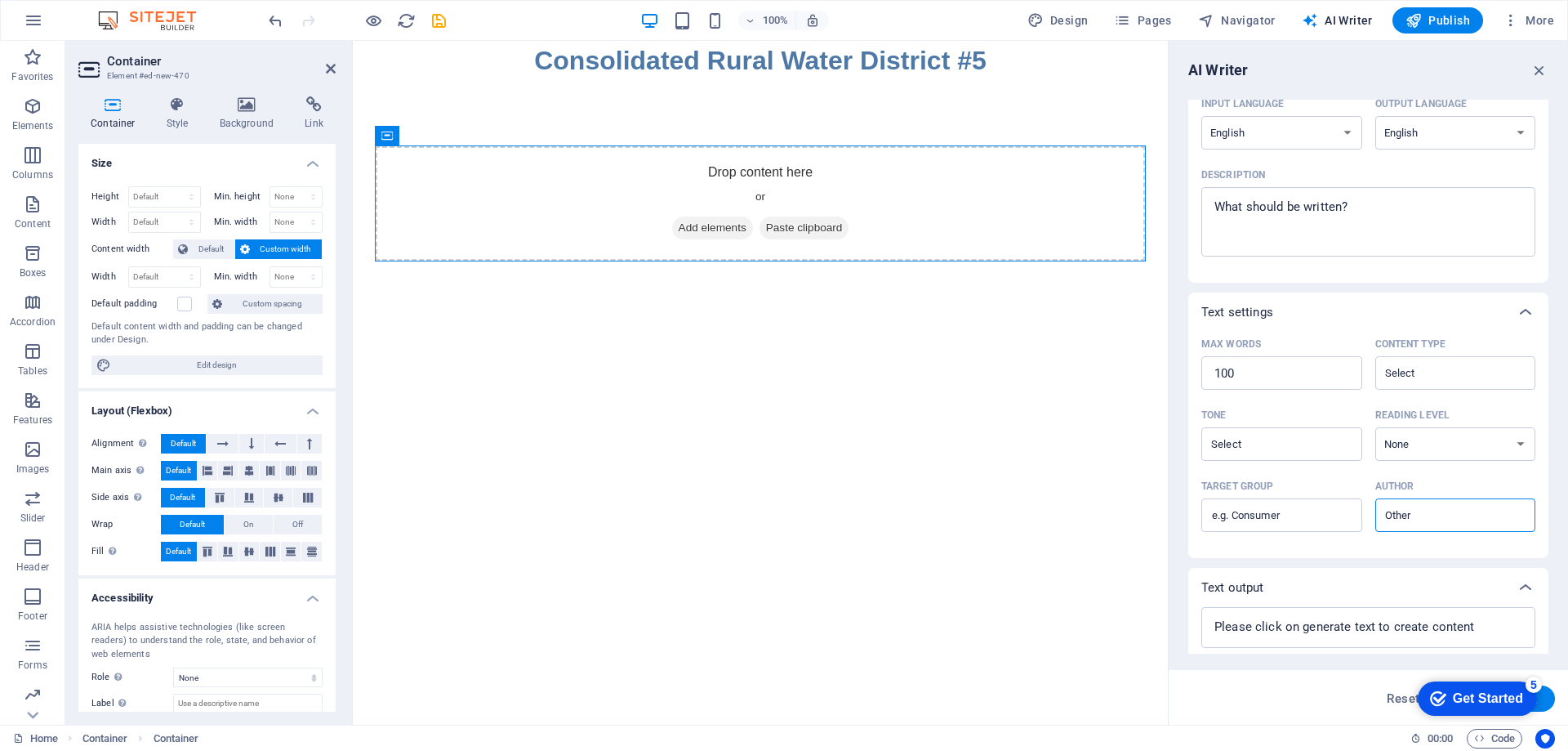
scroll to position [194, 0]
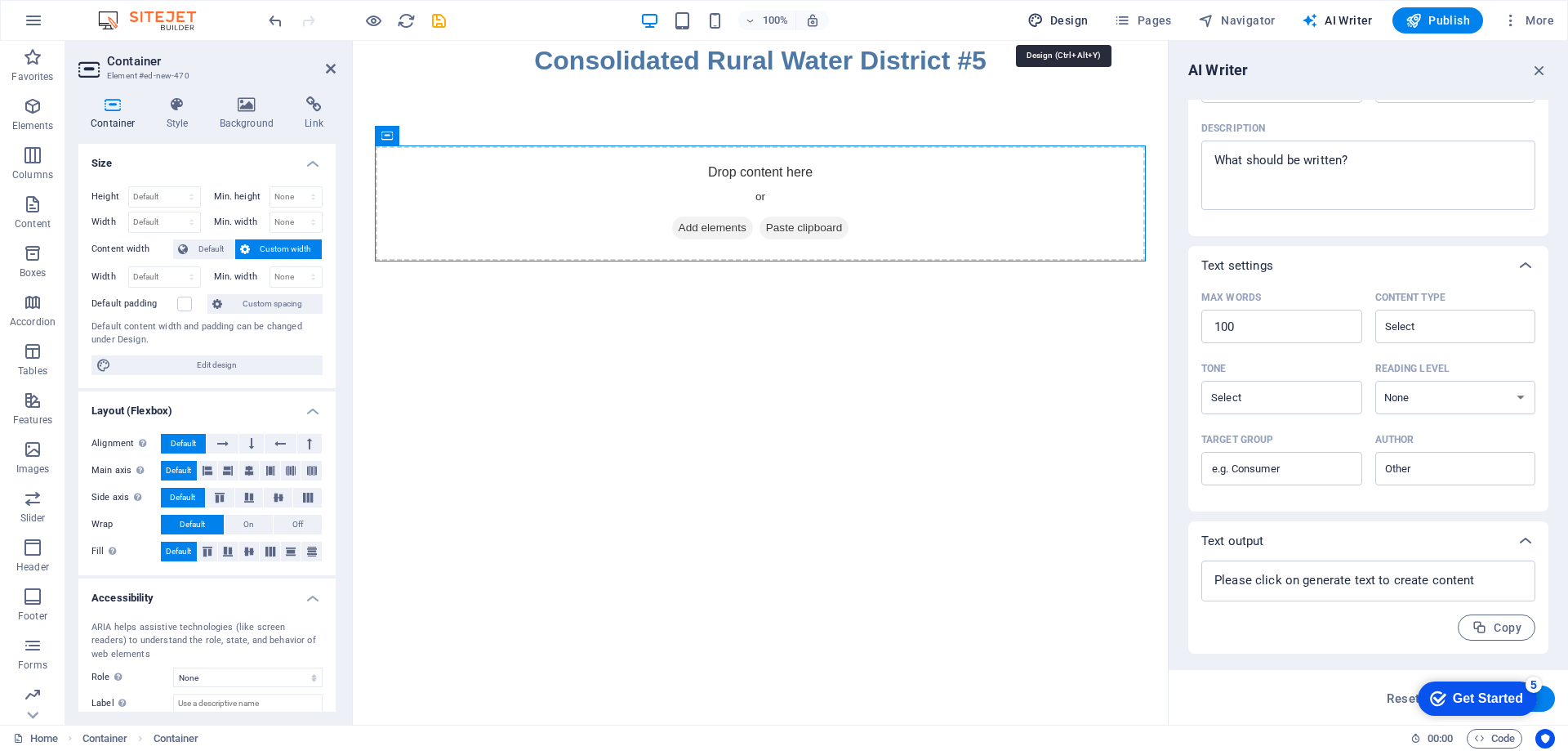
click at [1043, 17] on icon "button" at bounding box center [1035, 20] width 16 height 16
select select "px"
select select "400"
select select "px"
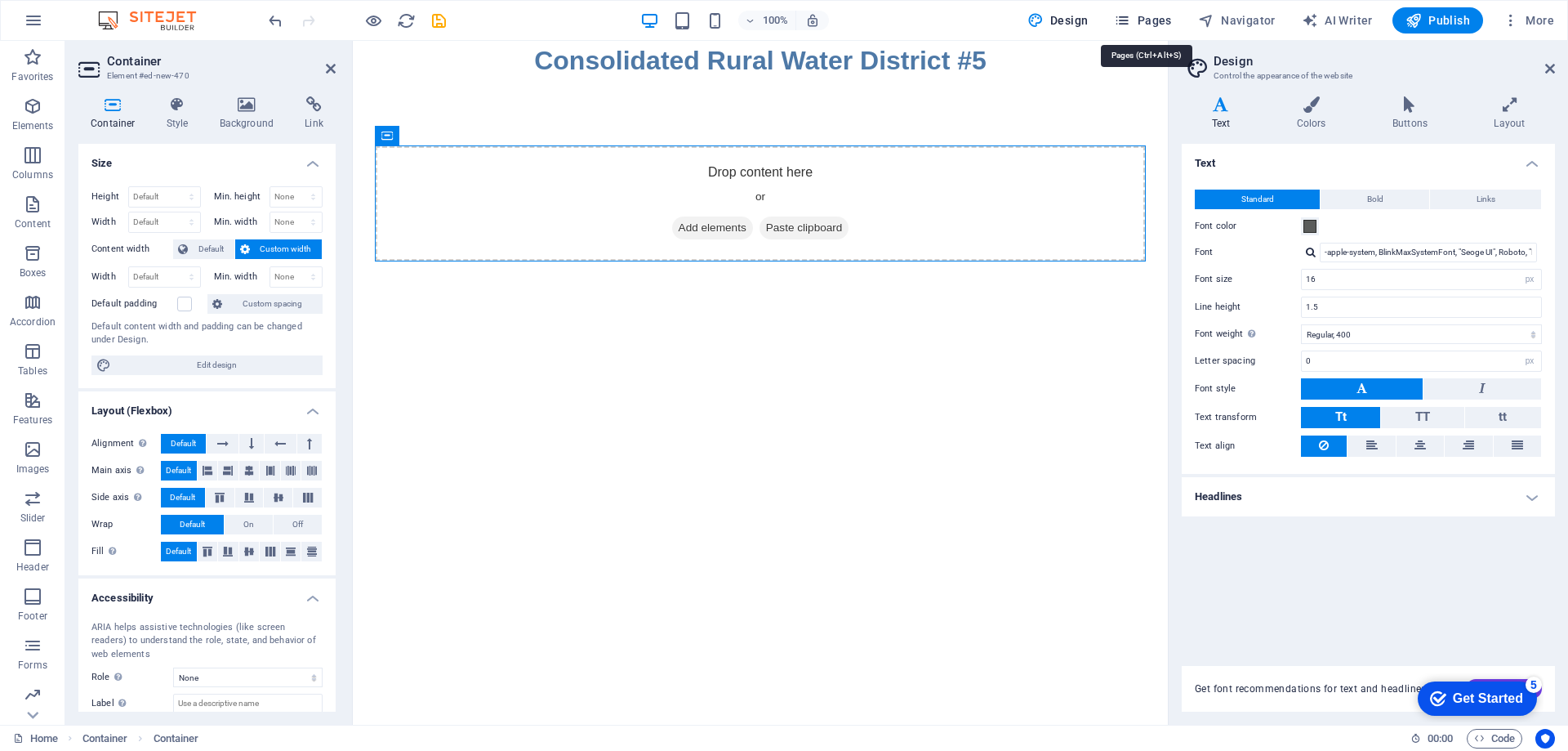
click at [1157, 19] on span "Pages" at bounding box center [1142, 20] width 57 height 16
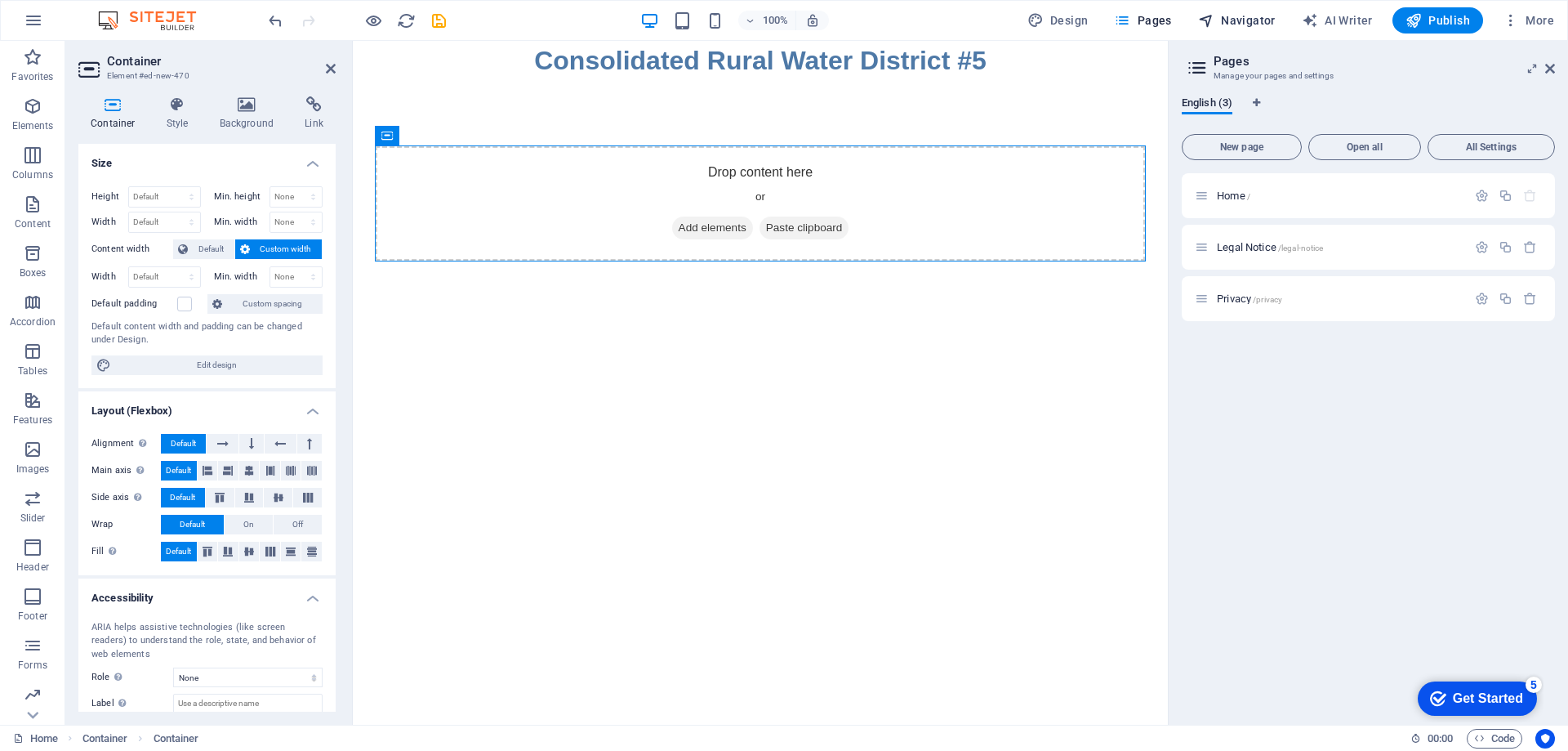
click at [1222, 21] on span "Navigator" at bounding box center [1236, 20] width 78 height 16
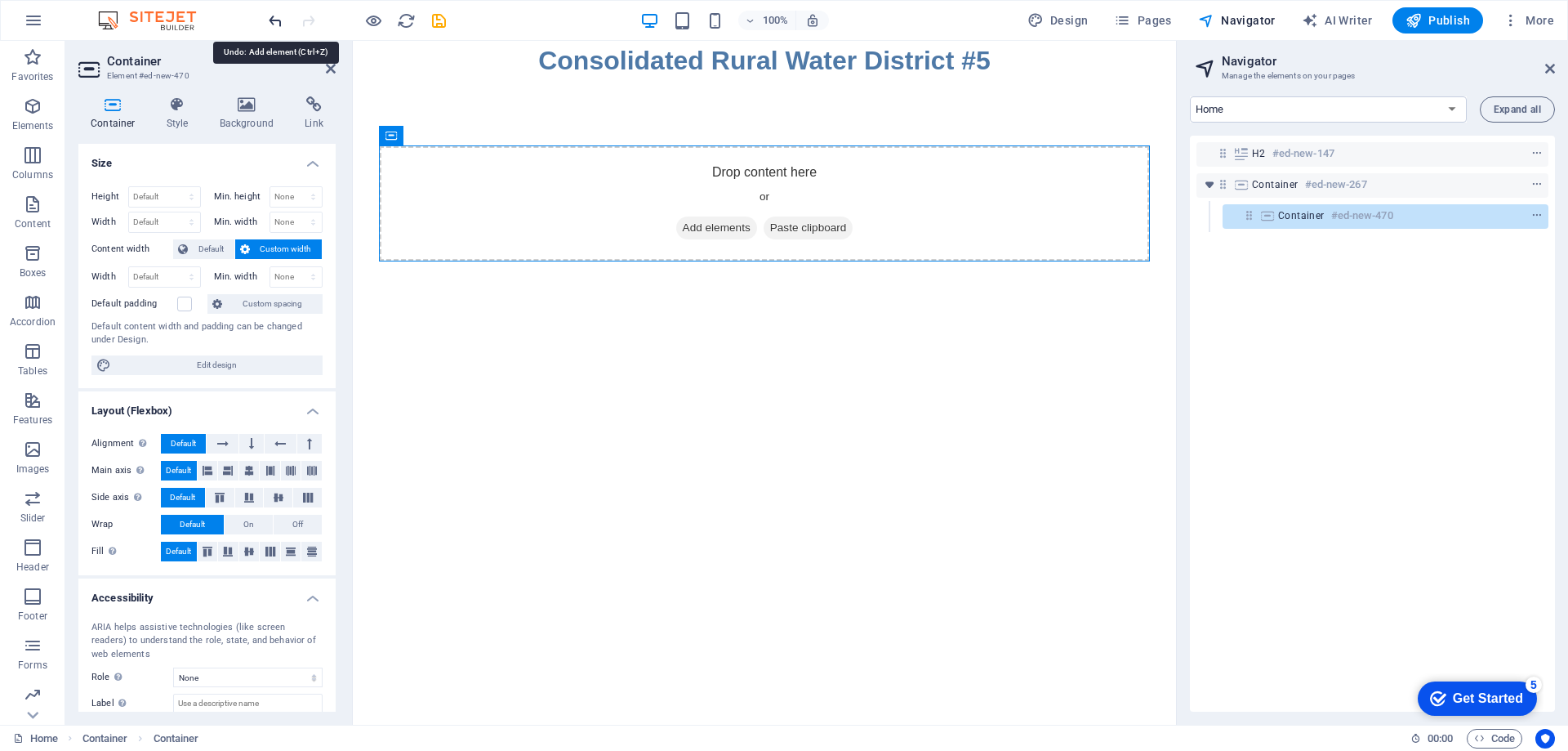
click at [274, 20] on icon "undo" at bounding box center [276, 21] width 19 height 19
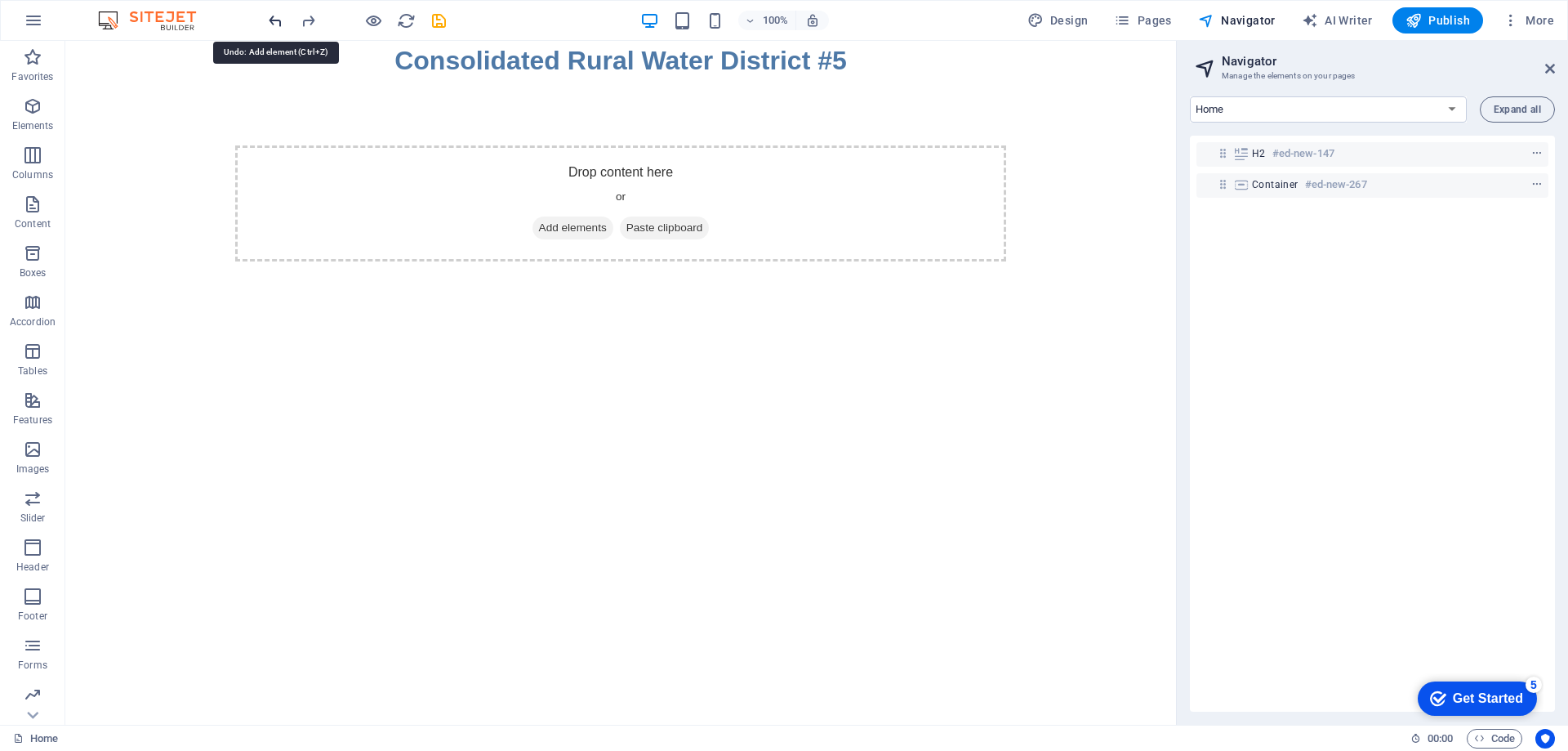
click at [275, 21] on icon "undo" at bounding box center [276, 21] width 19 height 19
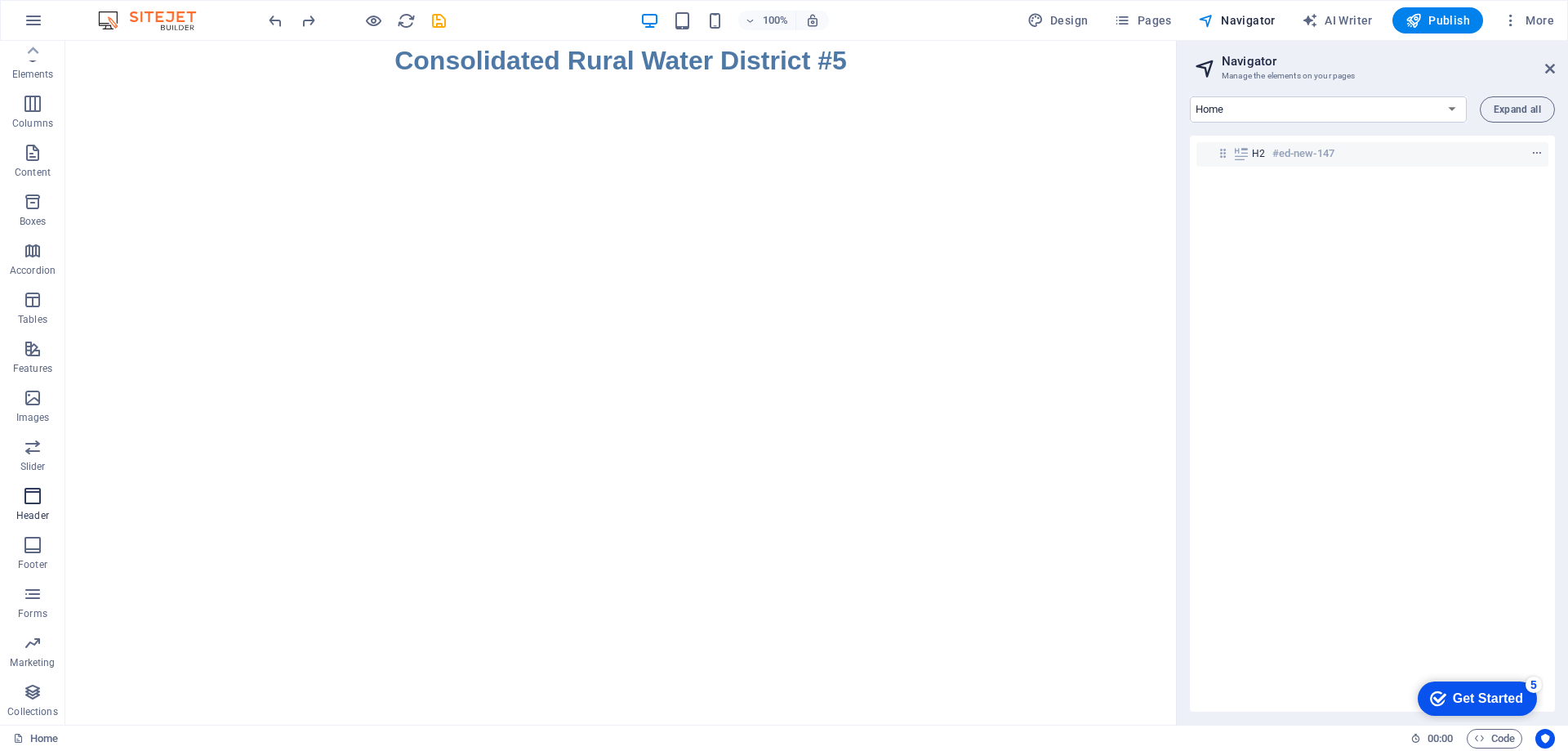
scroll to position [0, 0]
click at [452, 57] on div "Consolidated Rural Water District #5" at bounding box center [620, 61] width 1110 height 39
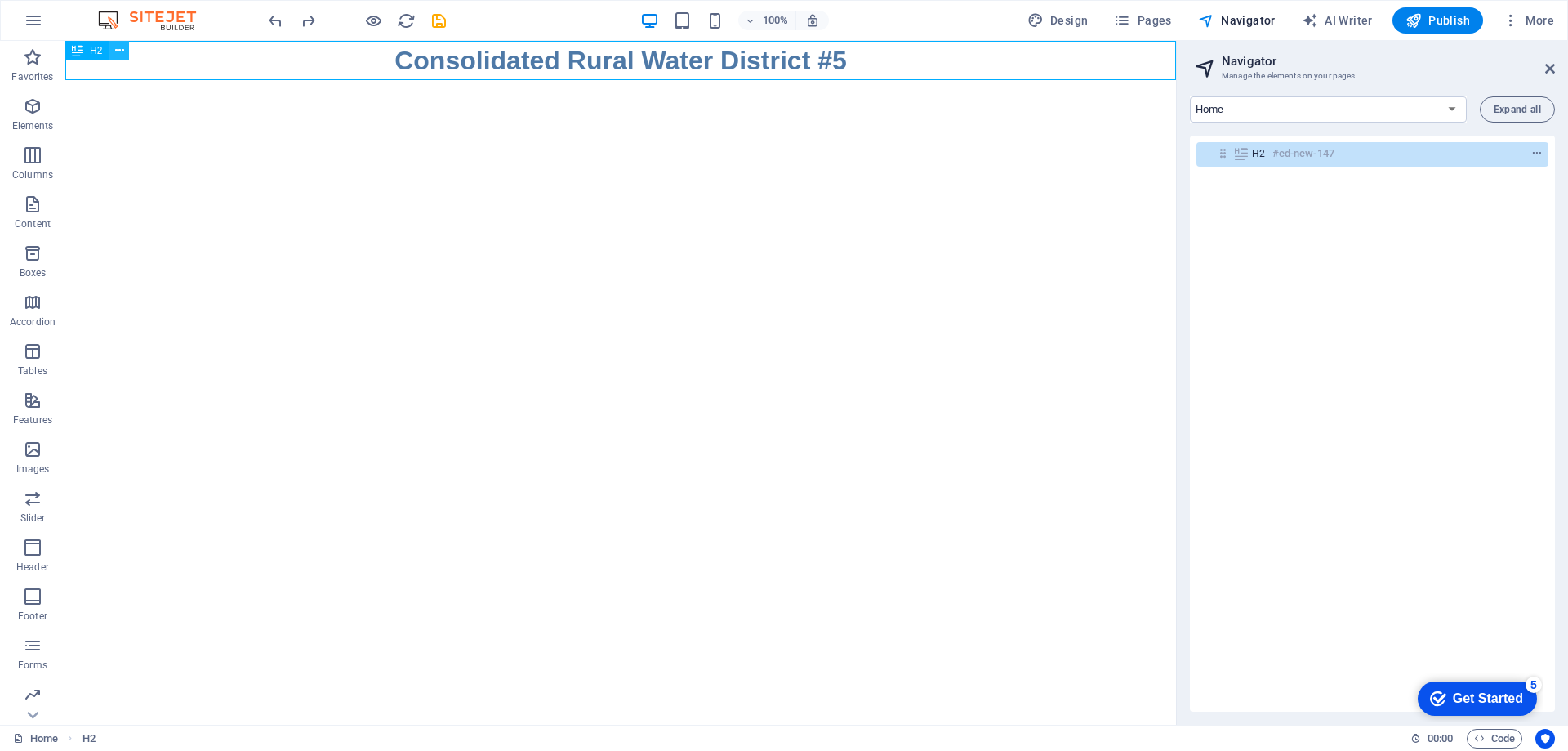
click at [115, 53] on icon at bounding box center [119, 51] width 9 height 17
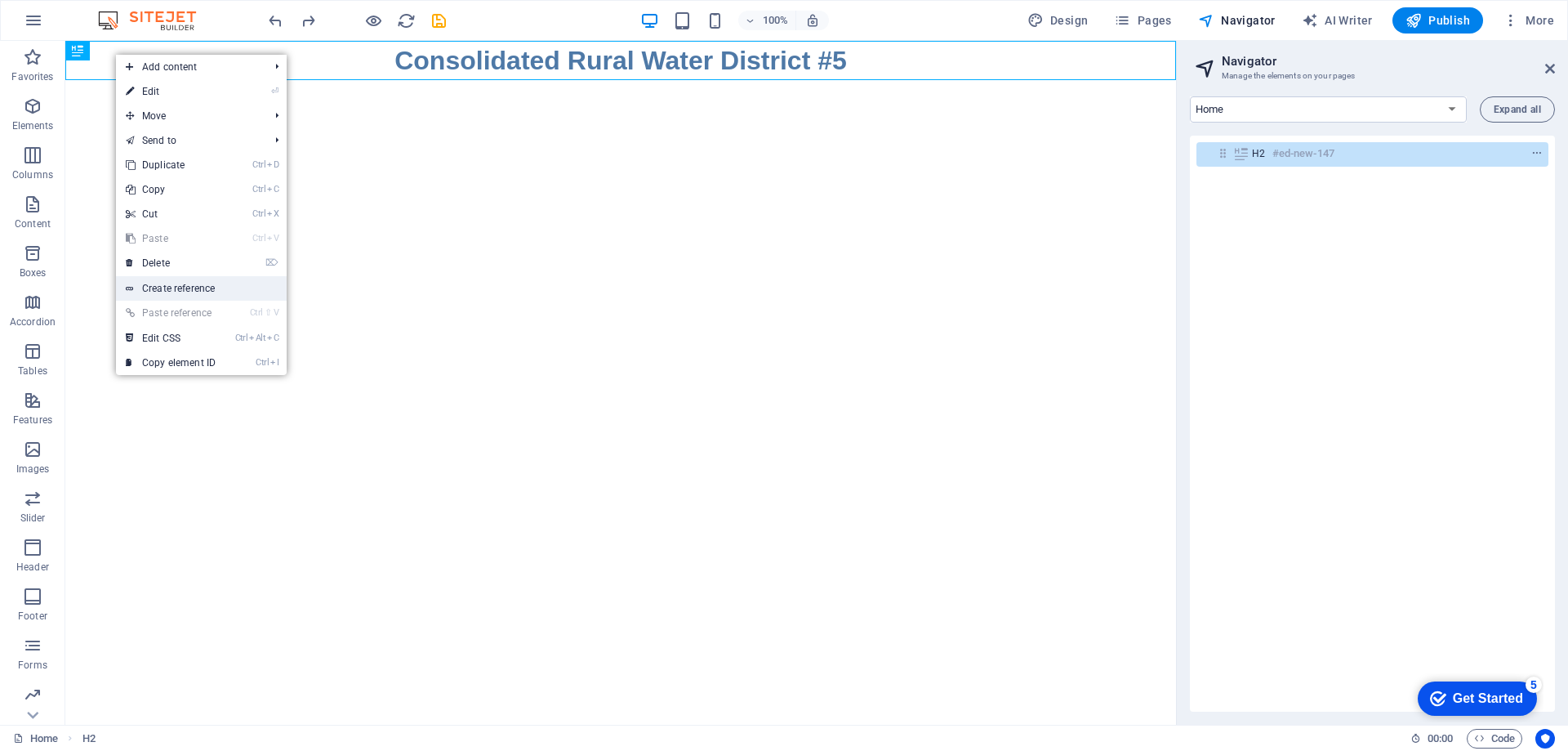
click at [203, 286] on link "Create reference" at bounding box center [200, 288] width 171 height 25
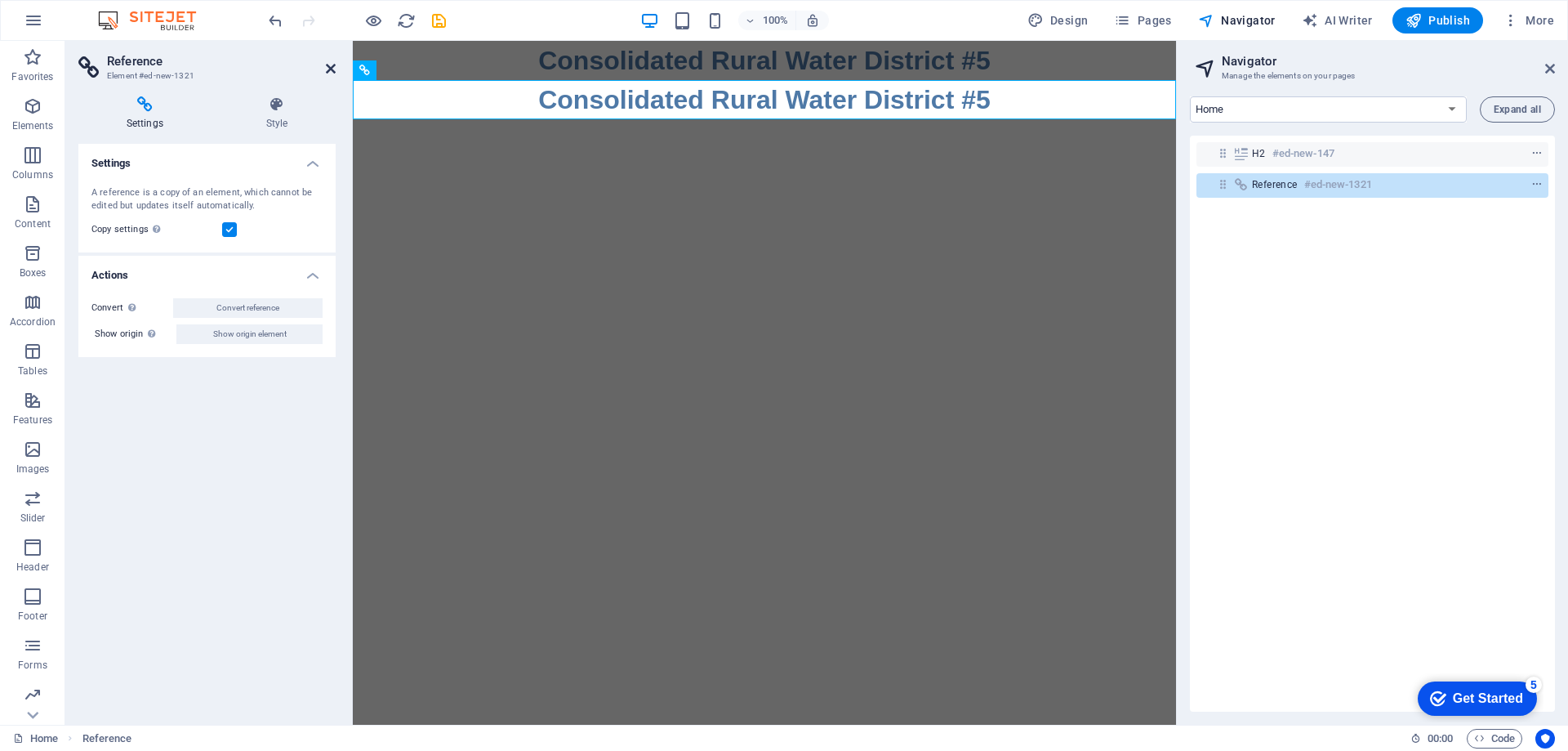
click at [328, 66] on icon at bounding box center [330, 68] width 9 height 13
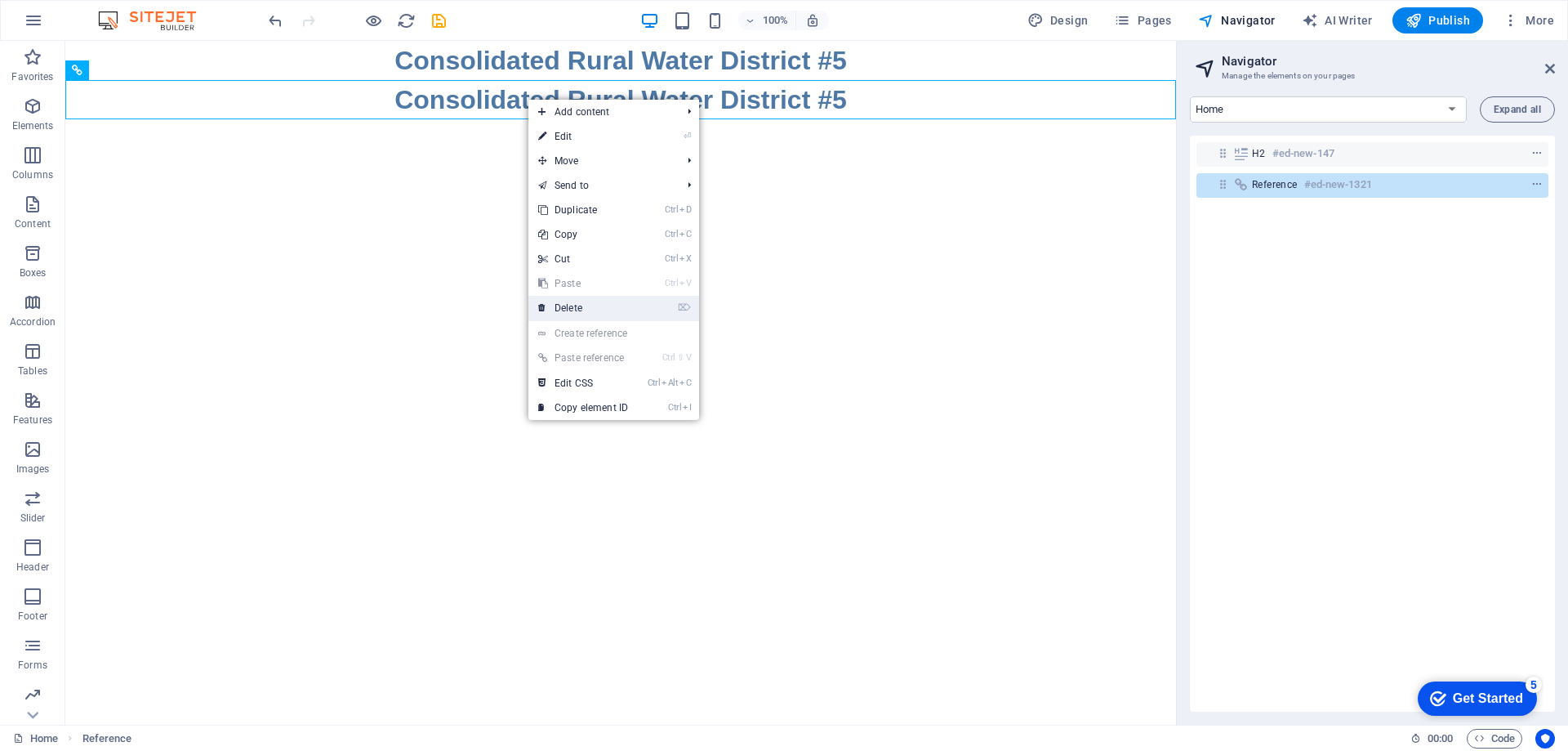
click at [569, 308] on link "⌦ Delete" at bounding box center [584, 308] width 110 height 25
